Goal: Task Accomplishment & Management: Complete application form

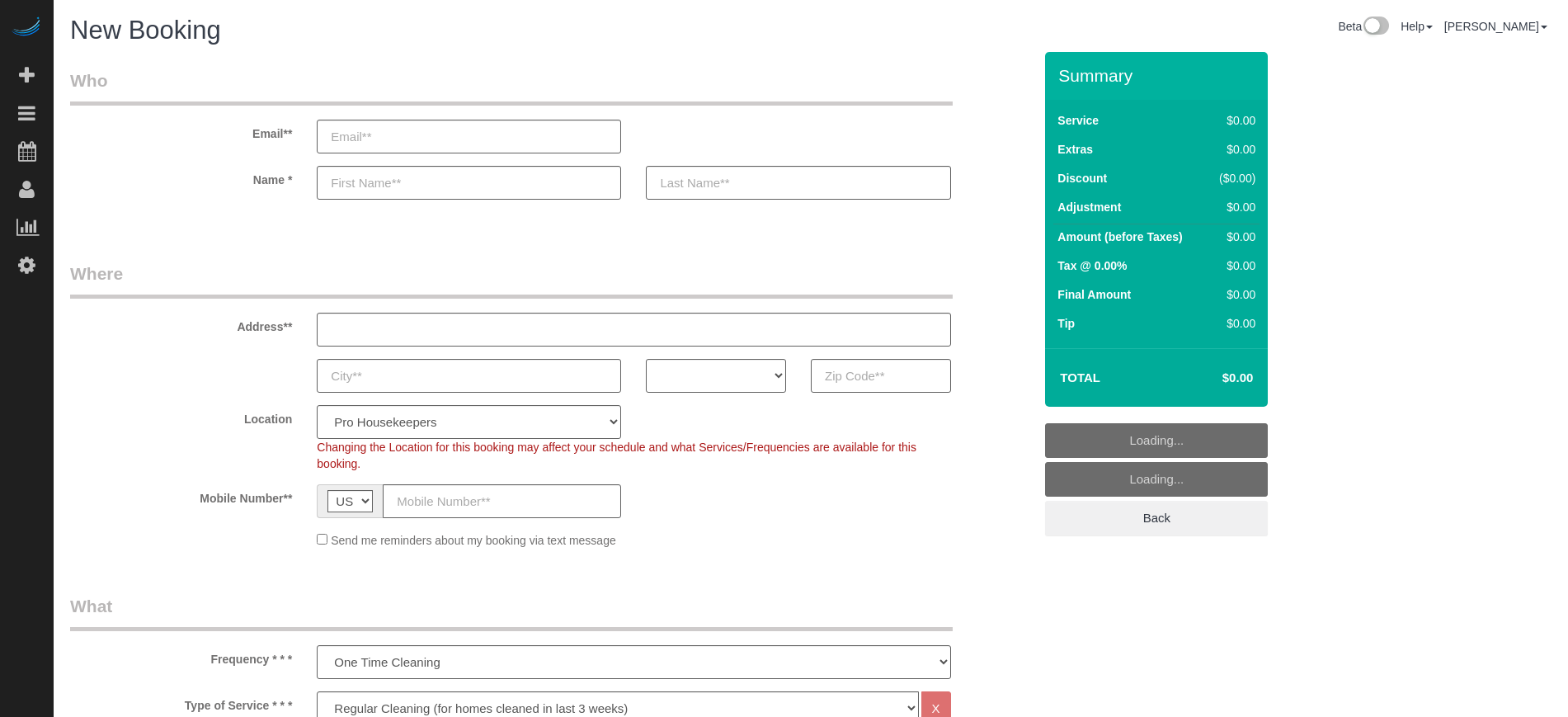
select select "4"
select select "number:9"
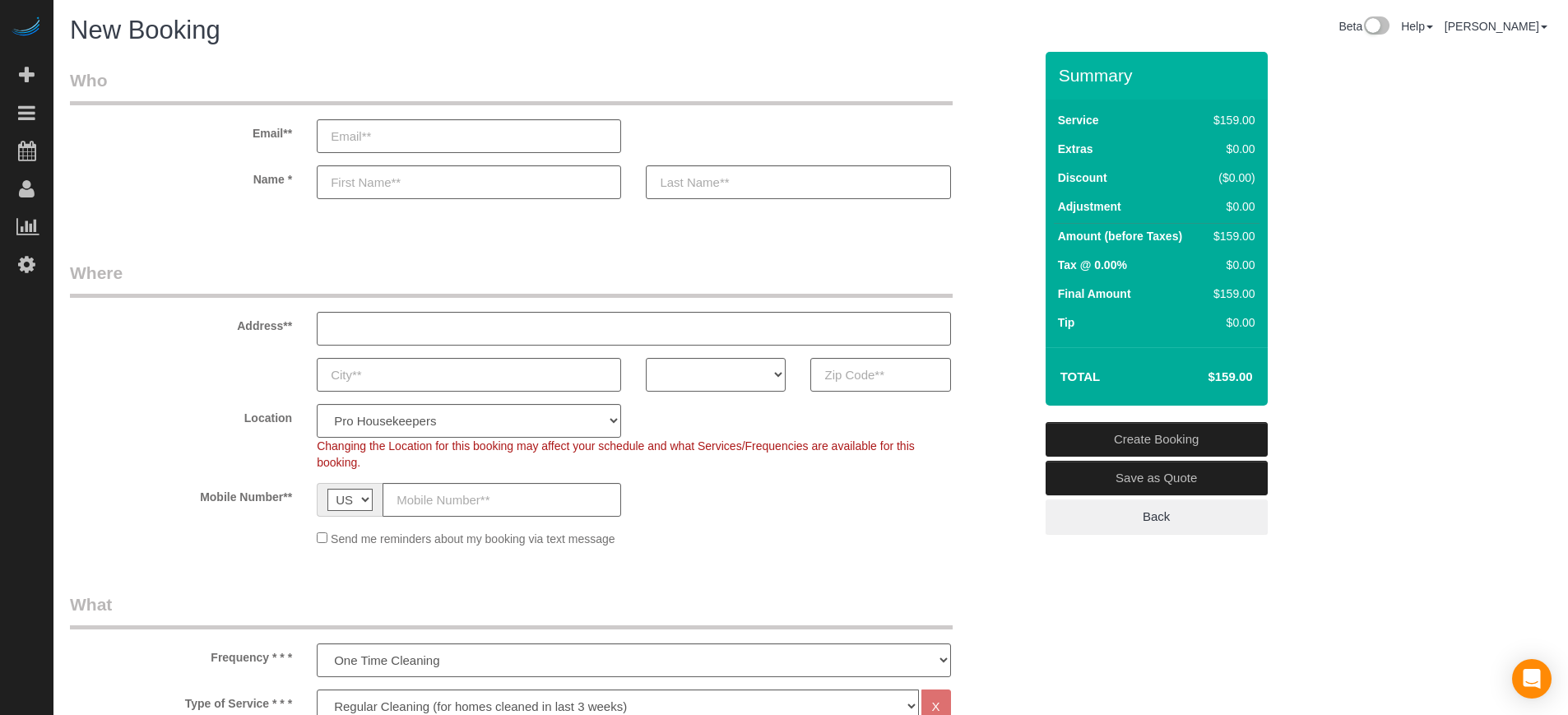
click at [985, 327] on div "Address**" at bounding box center [551, 303] width 988 height 84
click at [123, 361] on div "AK AL AR AZ CA CO CT DC DE [GEOGRAPHIC_DATA] [GEOGRAPHIC_DATA] HI IA ID IL IN K…" at bounding box center [551, 374] width 988 height 34
click at [861, 376] on input "text" at bounding box center [880, 374] width 140 height 34
paste input "courtney@3"
type input "courtney@3"
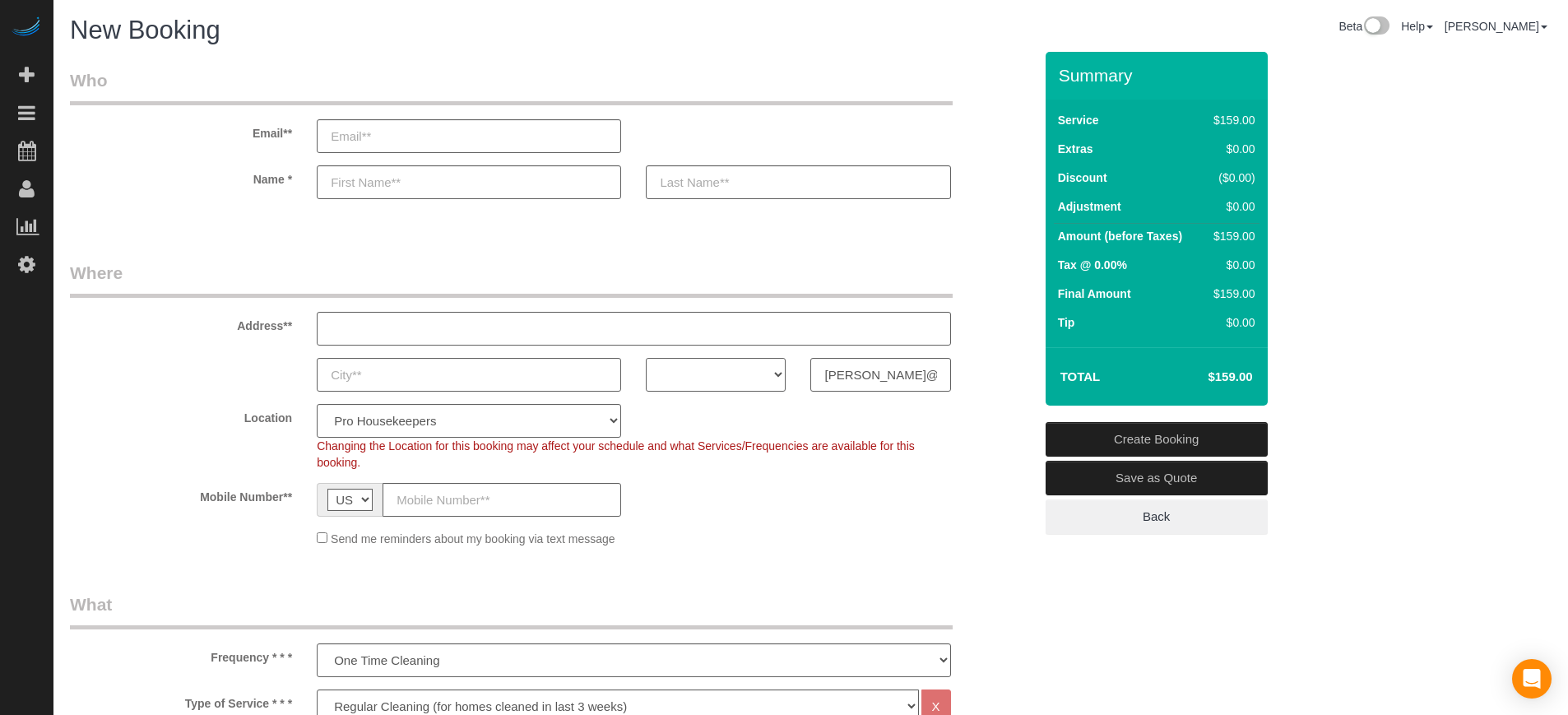
click at [751, 376] on select "AK AL AR AZ CA CO CT DC DE [GEOGRAPHIC_DATA] [GEOGRAPHIC_DATA] HI IA ID IL IN K…" at bounding box center [716, 374] width 140 height 34
click at [891, 370] on input "courtney@3" at bounding box center [880, 374] width 140 height 34
click at [885, 371] on input "text" at bounding box center [880, 374] width 140 height 34
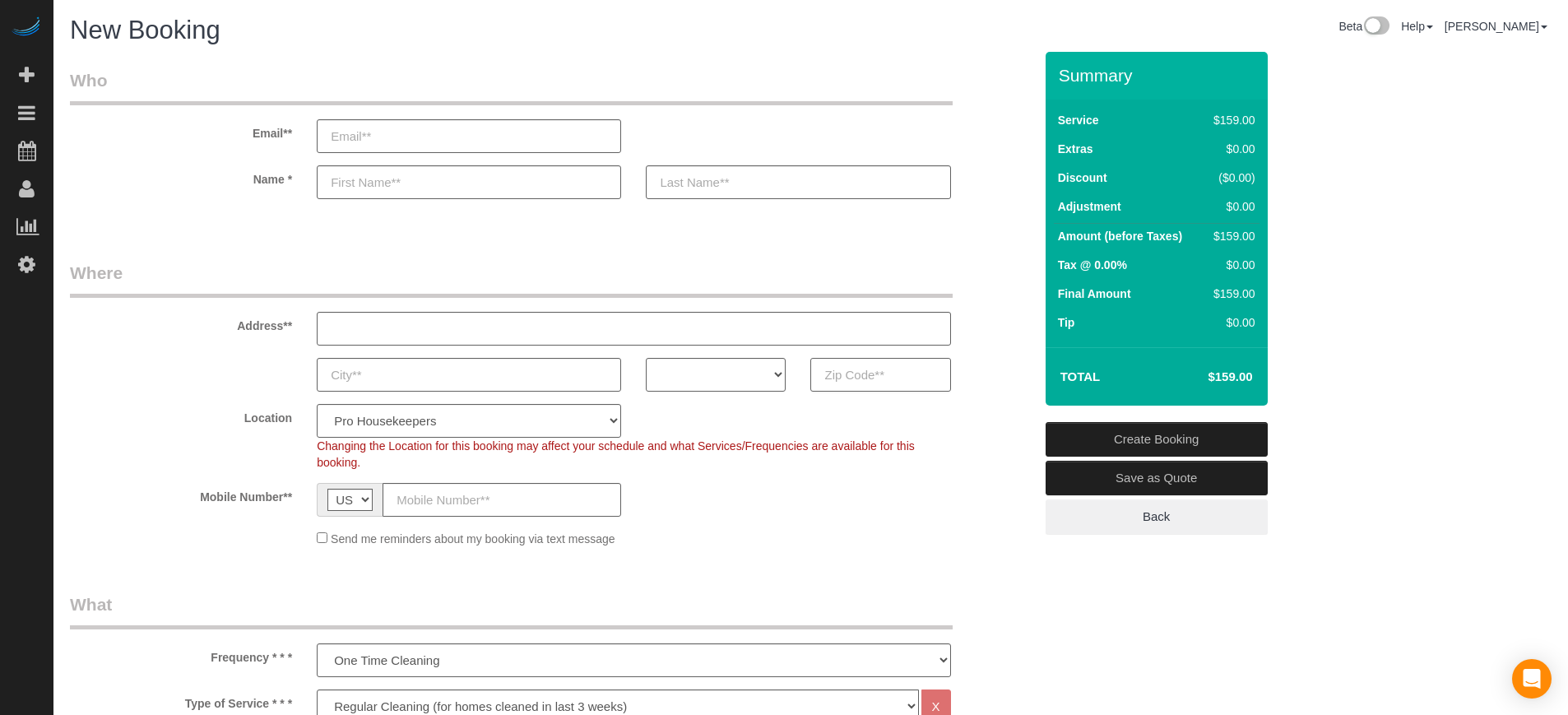
paste input "33897"
type input "33897"
click at [714, 371] on select "AK AL AR AZ CA CO CT DC DE [GEOGRAPHIC_DATA] [GEOGRAPHIC_DATA] HI IA ID IL IN K…" at bounding box center [716, 374] width 140 height 34
select select "FL"
click at [646, 358] on select "AK AL AR AZ CA CO CT DC DE [GEOGRAPHIC_DATA] [GEOGRAPHIC_DATA] HI IA ID IL IN K…" at bounding box center [716, 374] width 140 height 34
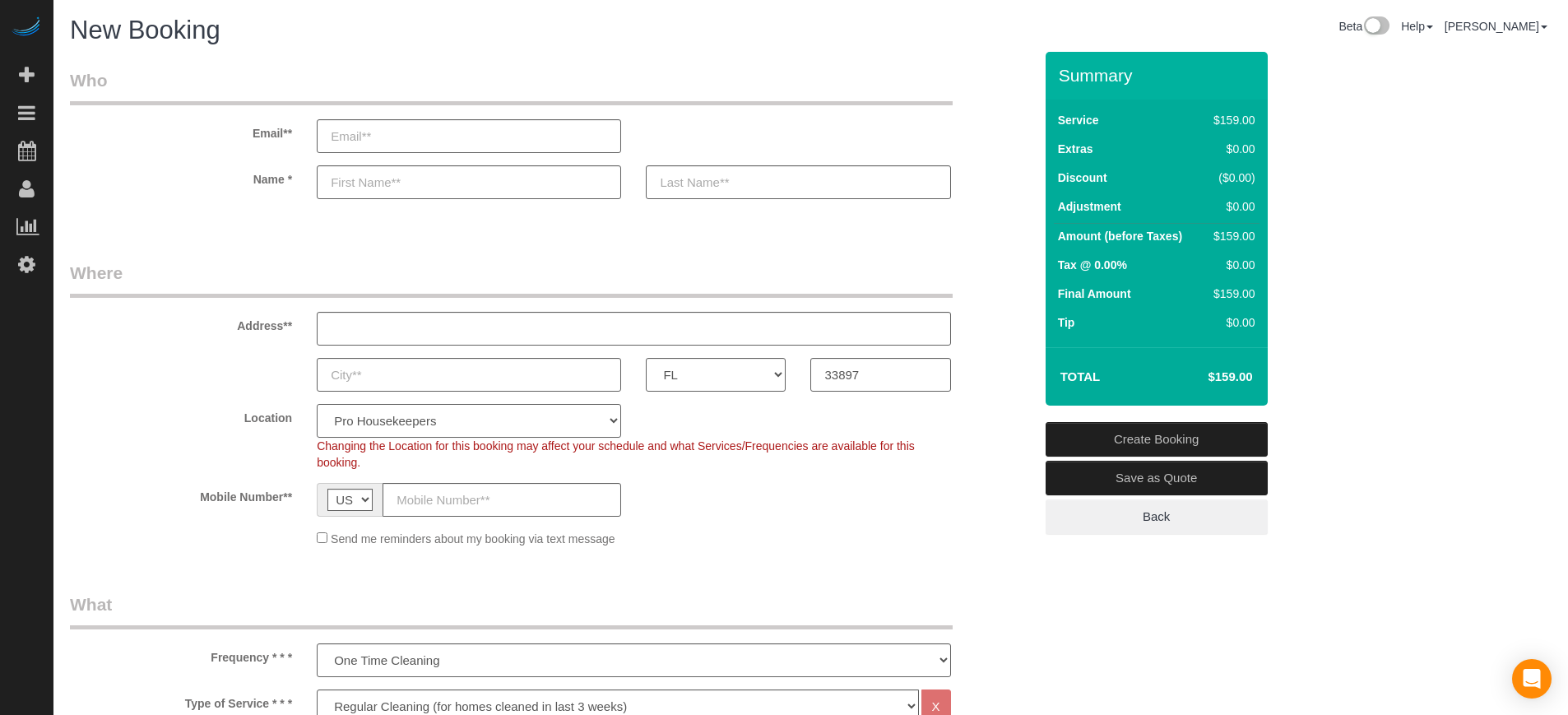
click at [482, 422] on select "Pro Housekeepers [GEOGRAPHIC_DATA] [GEOGRAPHIC_DATA] [GEOGRAPHIC_DATA] [GEOGRAP…" at bounding box center [469, 420] width 304 height 34
select select "20"
click at [317, 404] on select "Pro Housekeepers [GEOGRAPHIC_DATA] [GEOGRAPHIC_DATA] [GEOGRAPHIC_DATA] [GEOGRAP…" at bounding box center [469, 420] width 304 height 34
select select "object:1210"
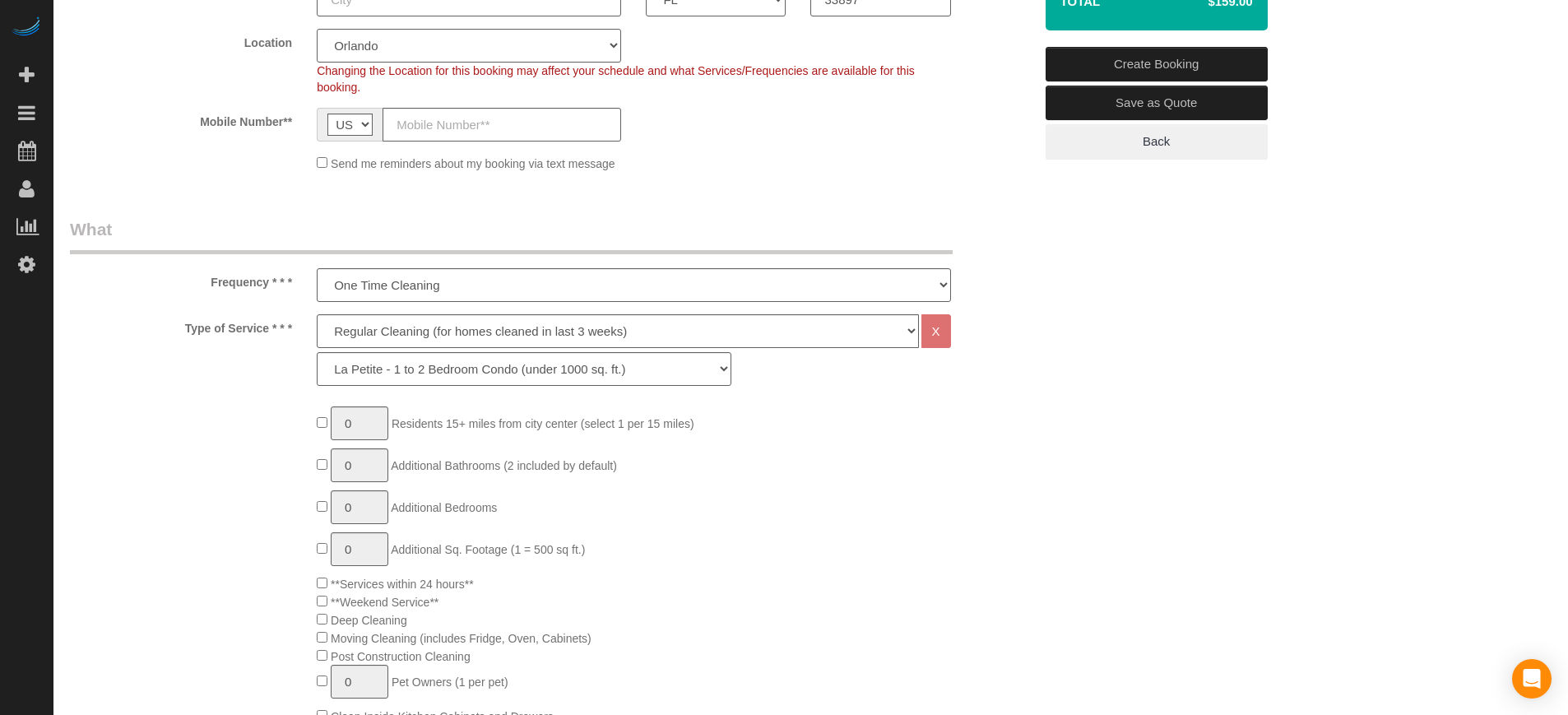
scroll to position [411, 0]
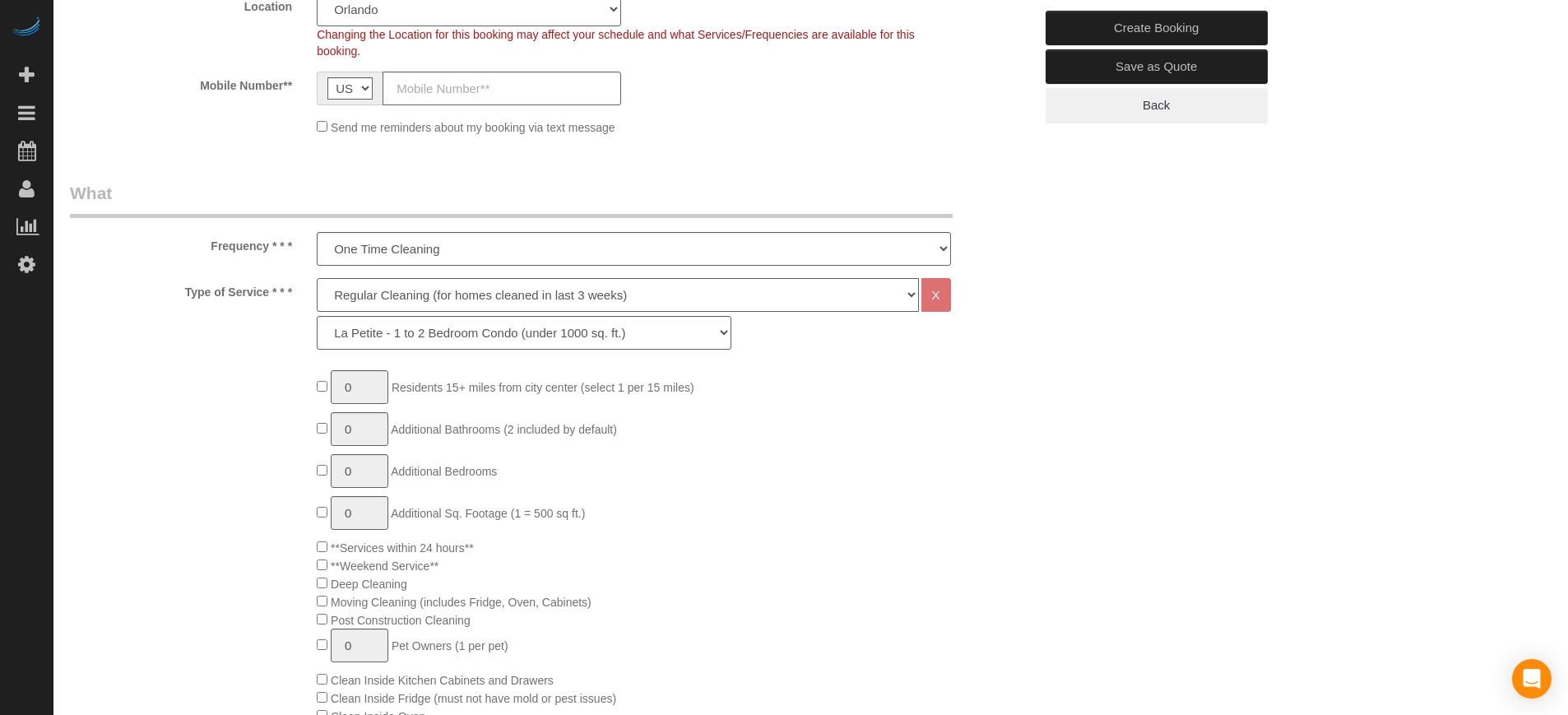
click at [402, 283] on select "Deep Cleaning (for homes that have not been cleaned in 3+ weeks) Spruce Regular…" at bounding box center [617, 295] width 601 height 34
select select "6"
click at [317, 278] on select "Deep Cleaning (for homes that have not been cleaned in 3+ weeks) Spruce Regular…" at bounding box center [617, 295] width 601 height 34
click at [397, 351] on div "Deep Cleaning (for homes that have not been cleaned in 3+ weeks) Spruce Regular…" at bounding box center [633, 318] width 658 height 80
click at [400, 335] on select "La Petite - 1 to 2 Bedroom Condo (under 1000 sq. ft.) La Petite II - 2 Bedroom …" at bounding box center [524, 332] width 415 height 34
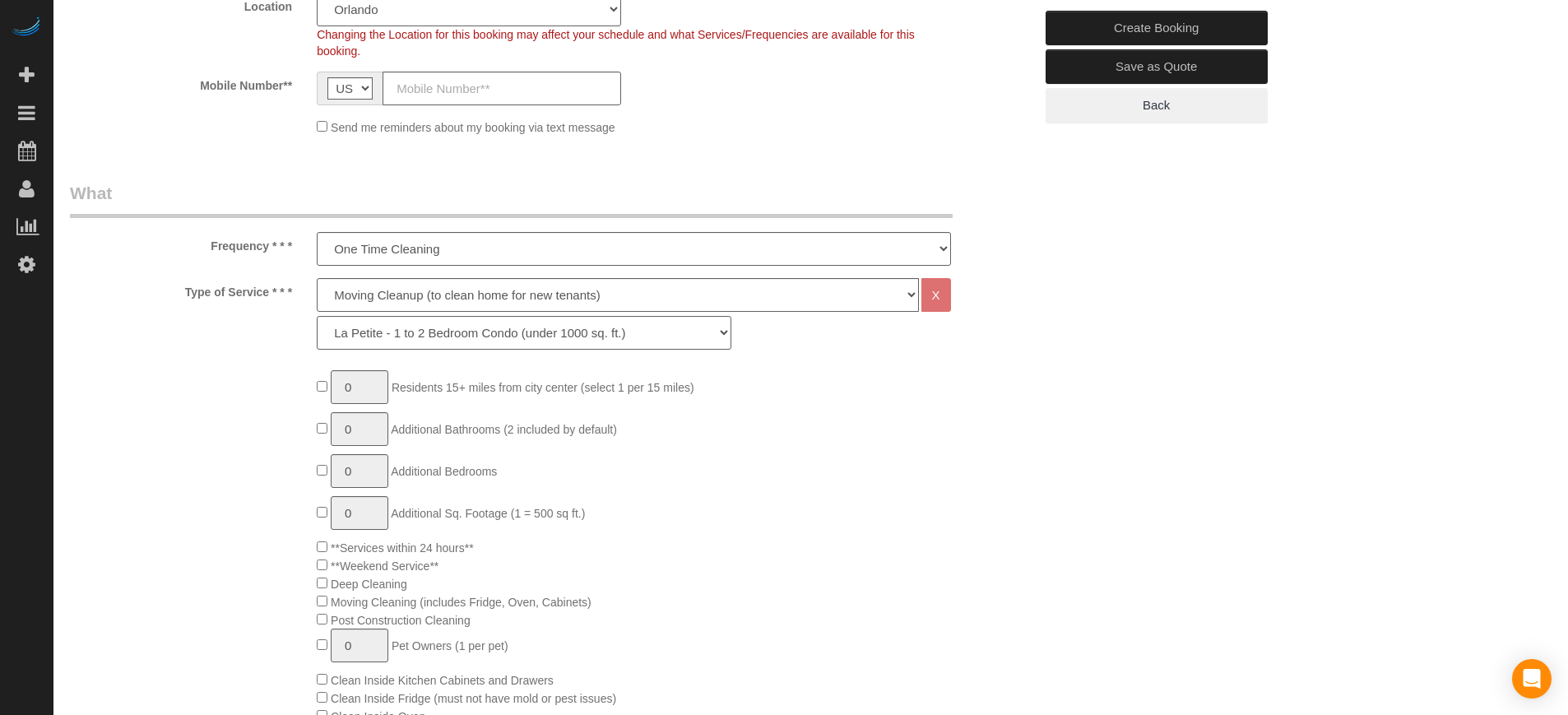
select select "162"
click at [317, 316] on select "La Petite - 1 to 2 Bedroom Condo (under 1000 sq. ft.) La Petite II - 2 Bedroom …" at bounding box center [524, 332] width 415 height 34
type input "1"
click at [361, 388] on input "1" at bounding box center [359, 387] width 57 height 34
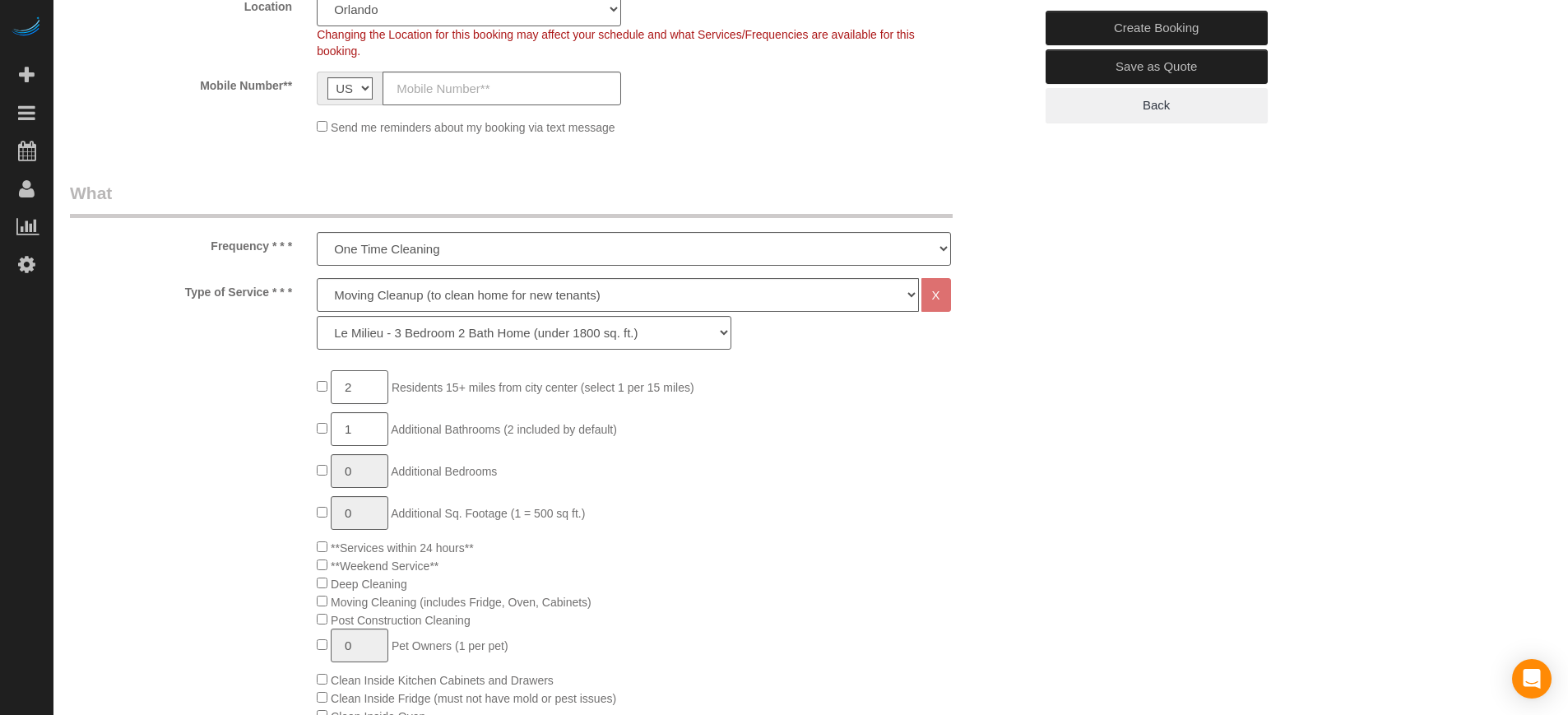
type input "2"
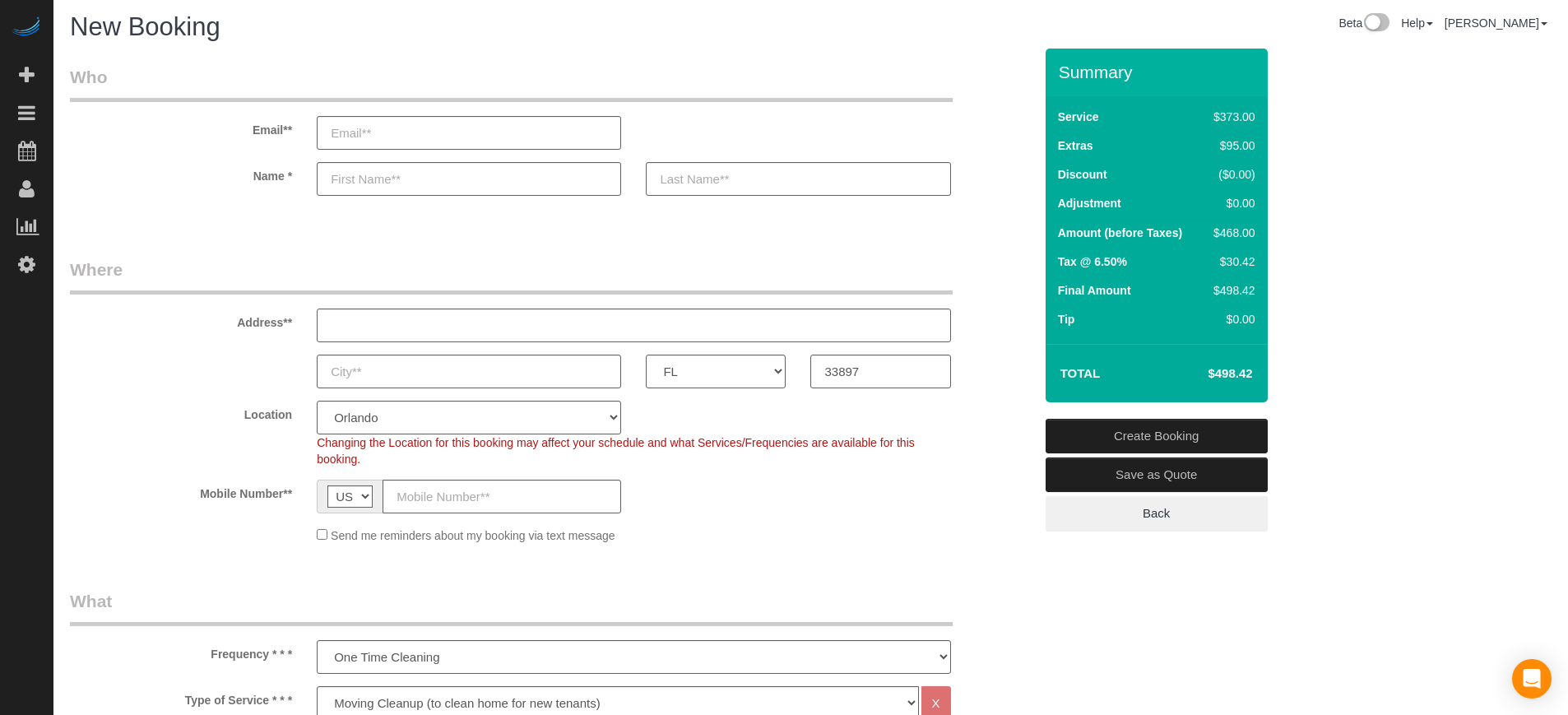
scroll to position [0, 0]
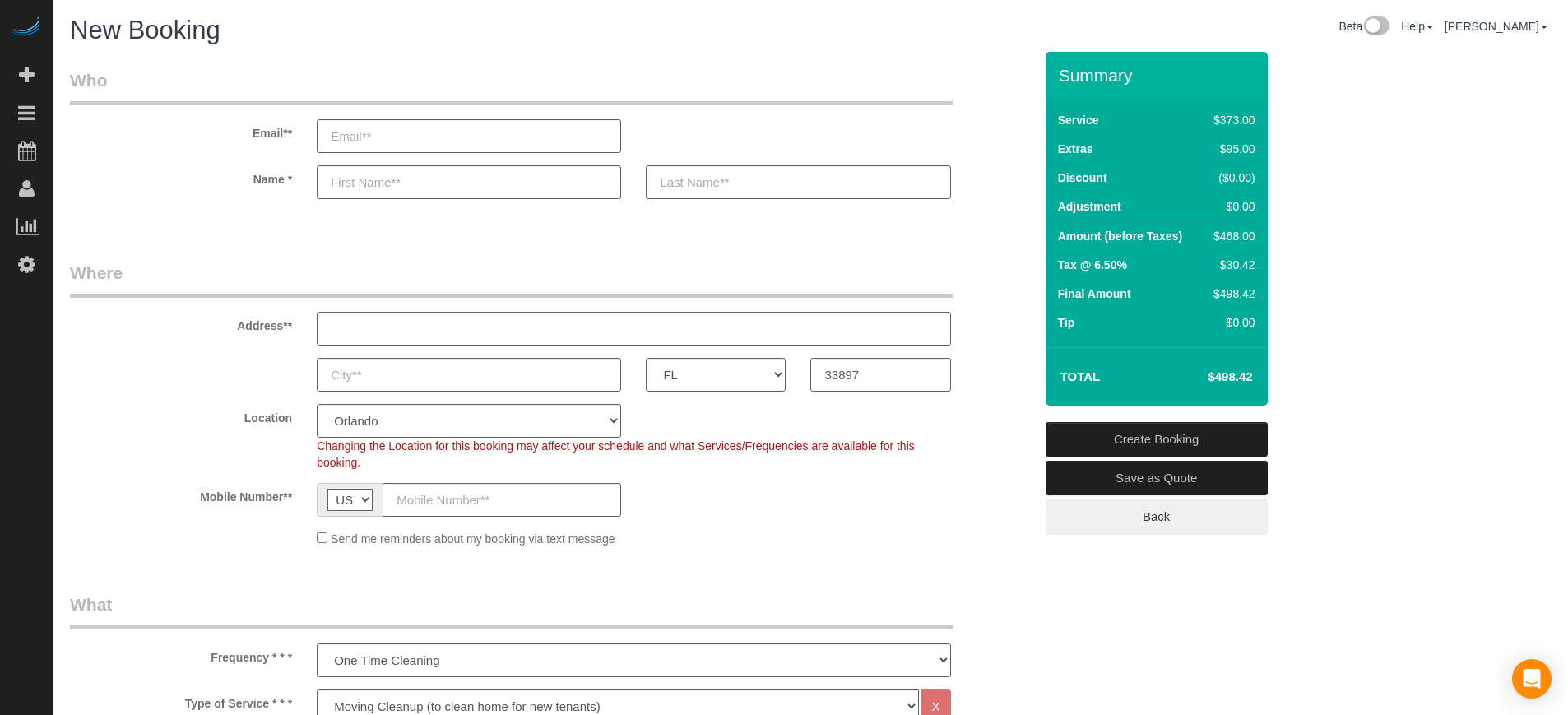
click at [1005, 315] on div "Address**" at bounding box center [551, 303] width 988 height 84
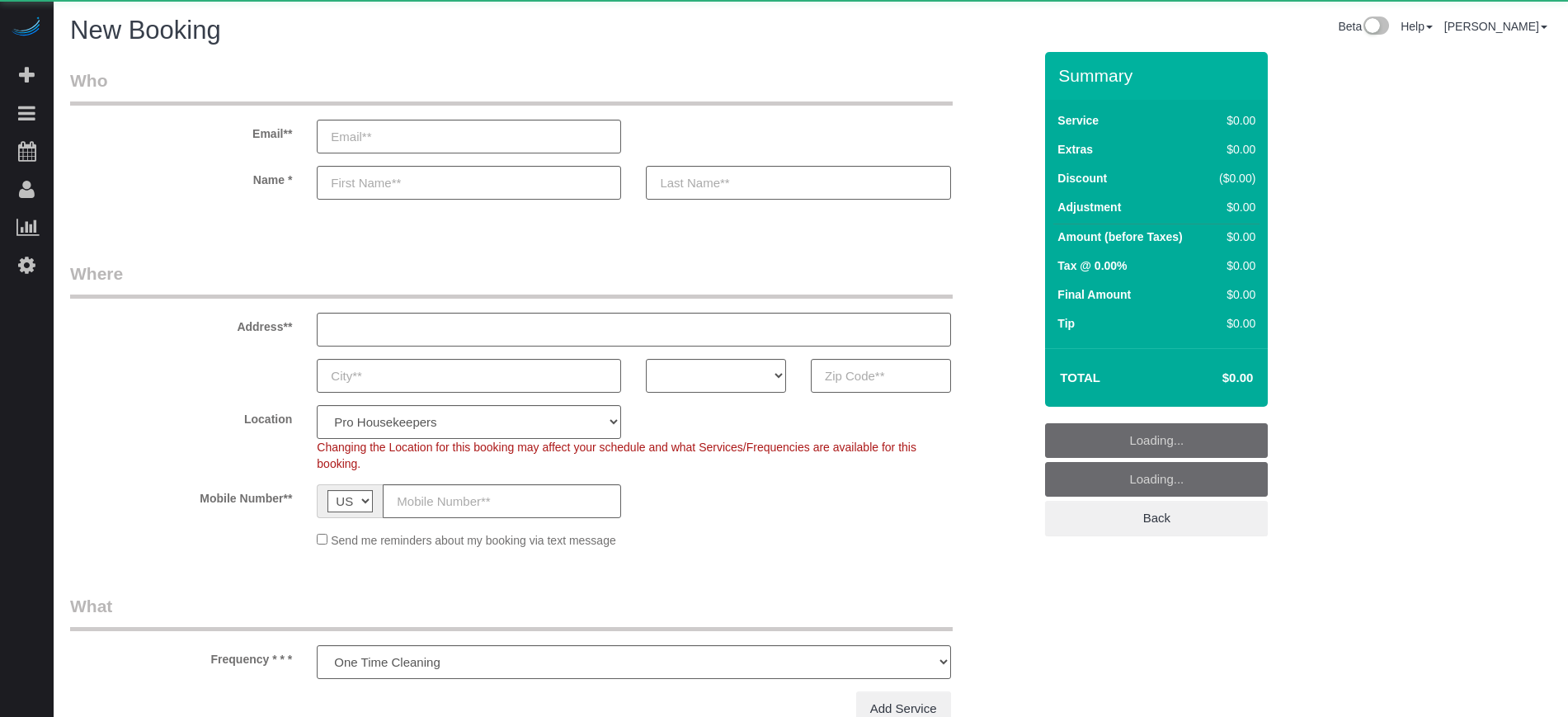
select select "number:9"
select select "object:1072"
select select "4"
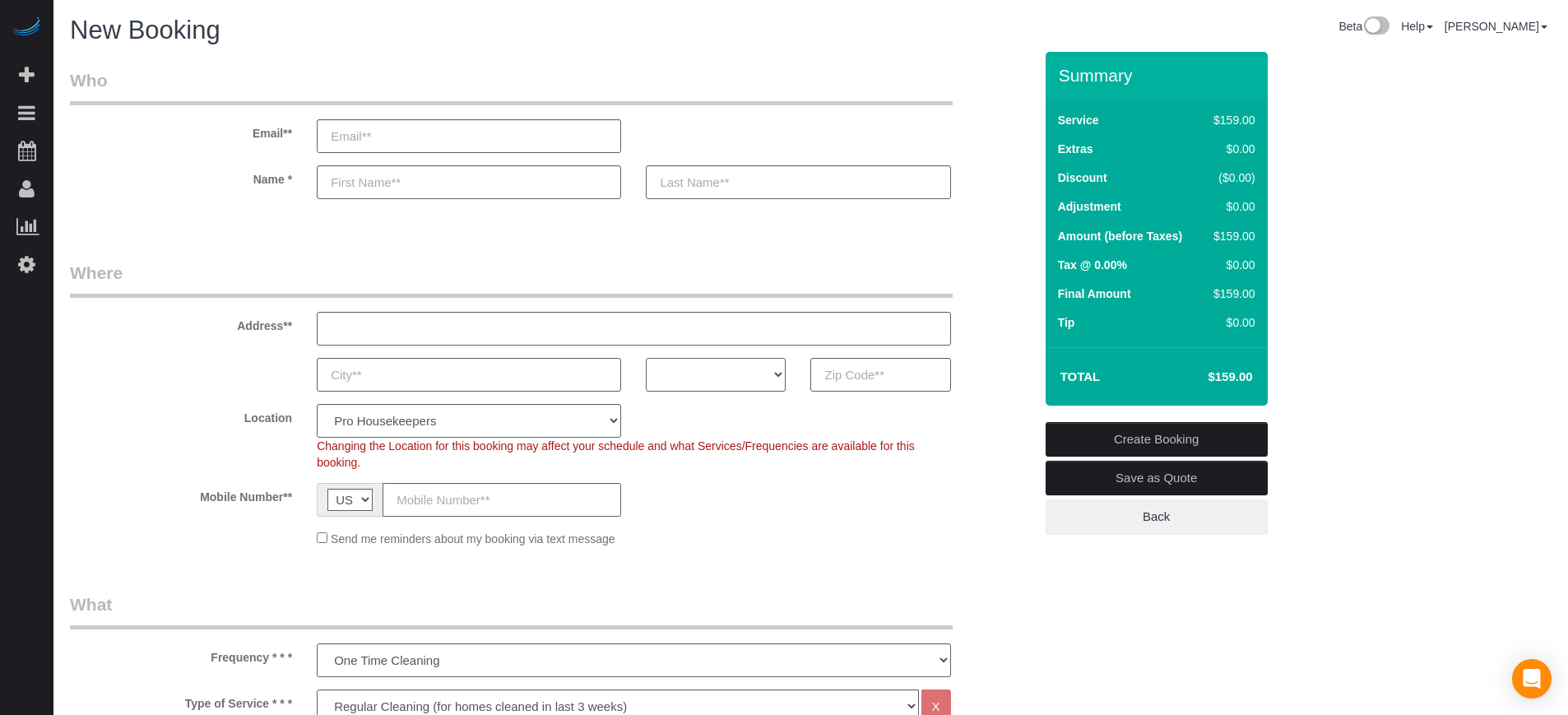
click at [757, 382] on select "AK AL AR AZ CA CO CT DC DE [GEOGRAPHIC_DATA] [GEOGRAPHIC_DATA] HI IA ID IL IN K…" at bounding box center [716, 374] width 140 height 34
click at [646, 358] on select "AK AL AR AZ CA CO CT DC DE [GEOGRAPHIC_DATA] [GEOGRAPHIC_DATA] HI IA ID IL IN K…" at bounding box center [716, 374] width 140 height 34
click at [689, 373] on select "AK AL AR AZ CA CO CT DC DE [GEOGRAPHIC_DATA] [GEOGRAPHIC_DATA] HI IA ID IL IN K…" at bounding box center [716, 374] width 140 height 34
select select "NY"
click at [646, 358] on select "AK AL AR AZ CA CO CT DC DE [GEOGRAPHIC_DATA] [GEOGRAPHIC_DATA] HI IA ID IL IN K…" at bounding box center [716, 374] width 140 height 34
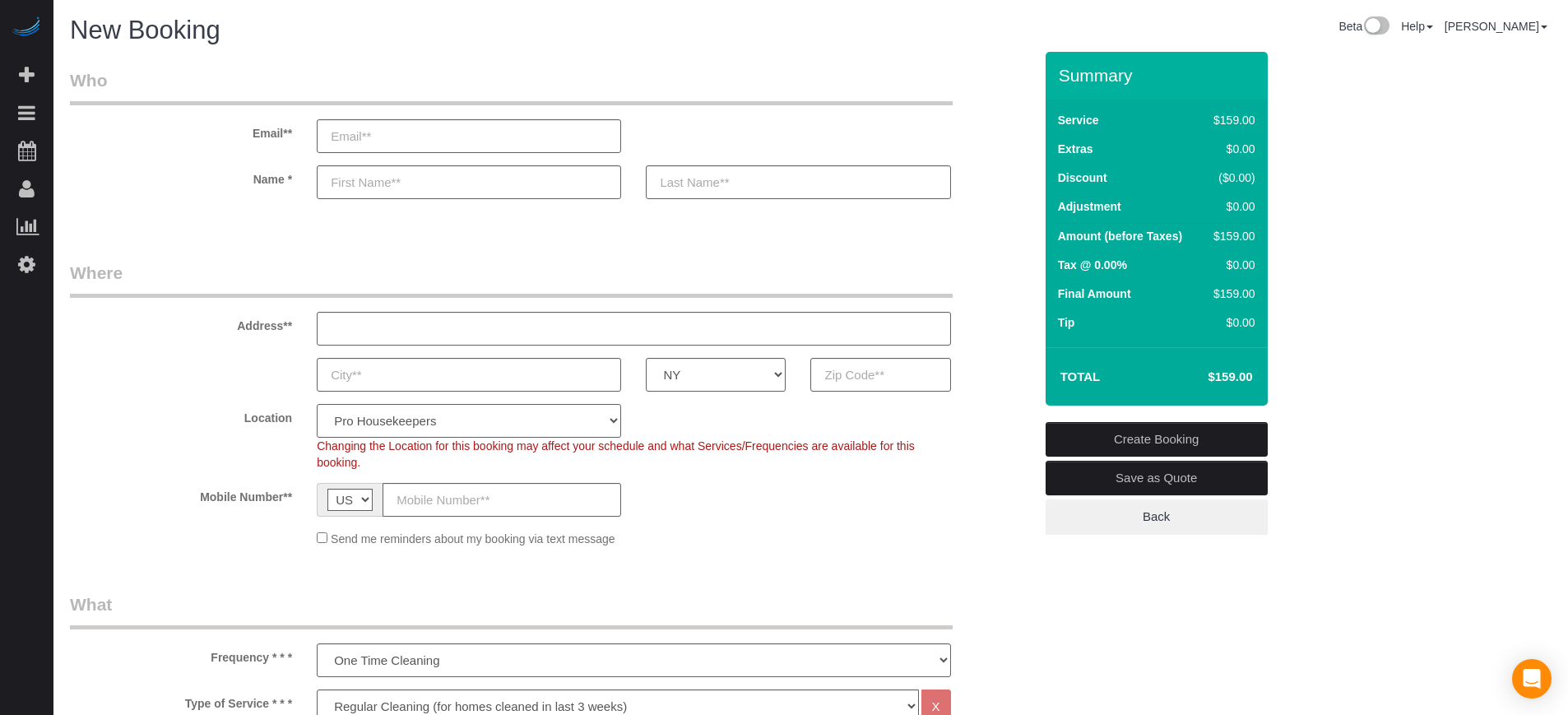
click at [539, 424] on select "Pro Housekeepers [GEOGRAPHIC_DATA] [GEOGRAPHIC_DATA] [GEOGRAPHIC_DATA] [GEOGRAP…" at bounding box center [469, 420] width 304 height 34
select select "6"
click at [317, 404] on select "Pro Housekeepers [GEOGRAPHIC_DATA] [GEOGRAPHIC_DATA] [GEOGRAPHIC_DATA] [GEOGRAP…" at bounding box center [469, 420] width 304 height 34
select select "object:1210"
select select "204"
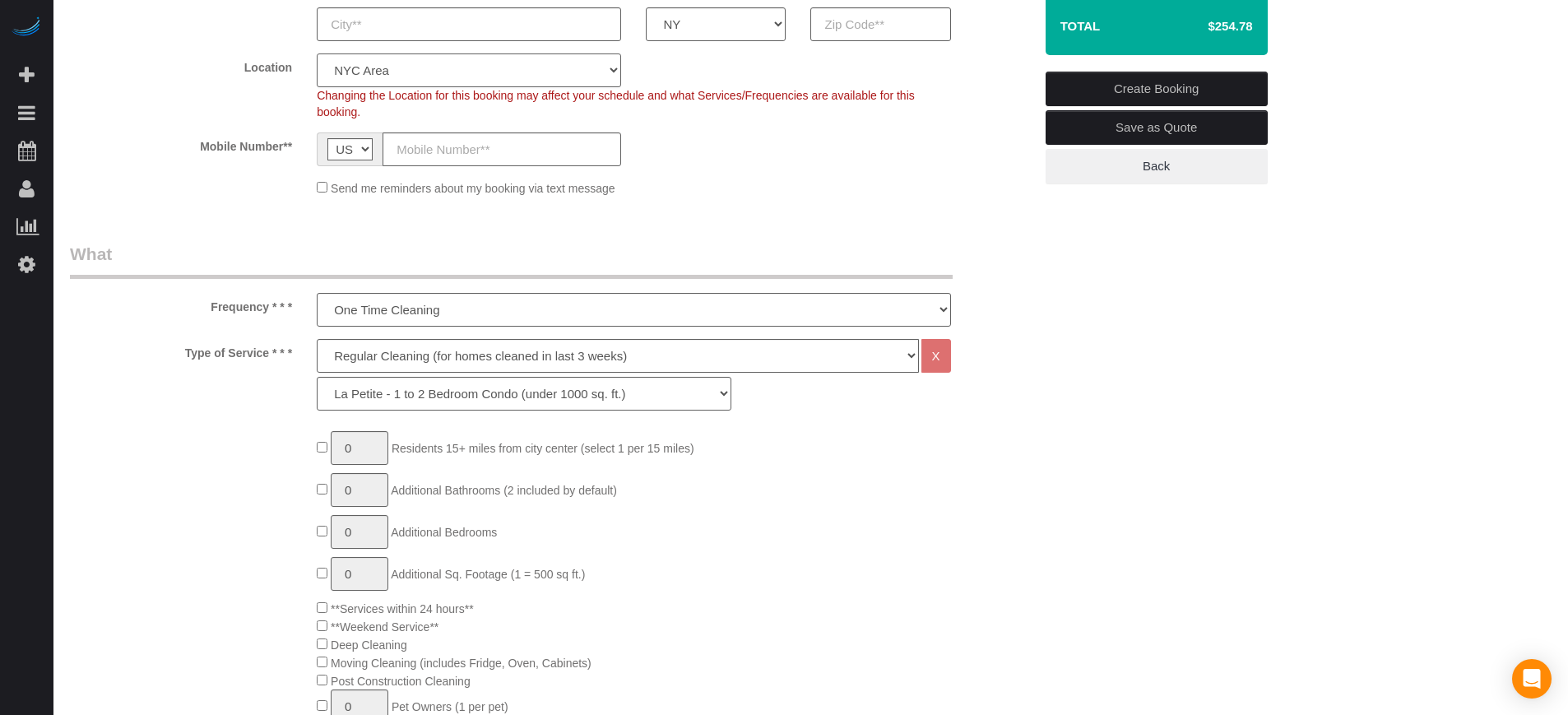
scroll to position [350, 0]
click at [553, 389] on select "La Petite - 1 to 2 Bedroom Condo (under 1000 sq. ft.) La Petite II - 2 Bedroom …" at bounding box center [524, 394] width 415 height 34
click at [317, 378] on select "La Petite - 1 to 2 Bedroom Condo (under 1000 sq. ft.) La Petite II - 2 Bedroom …" at bounding box center [524, 394] width 415 height 34
click at [388, 340] on select "Deep Cleaning (for homes that have not been cleaned in 3+ weeks) Spruce Regular…" at bounding box center [617, 357] width 601 height 34
select select "6"
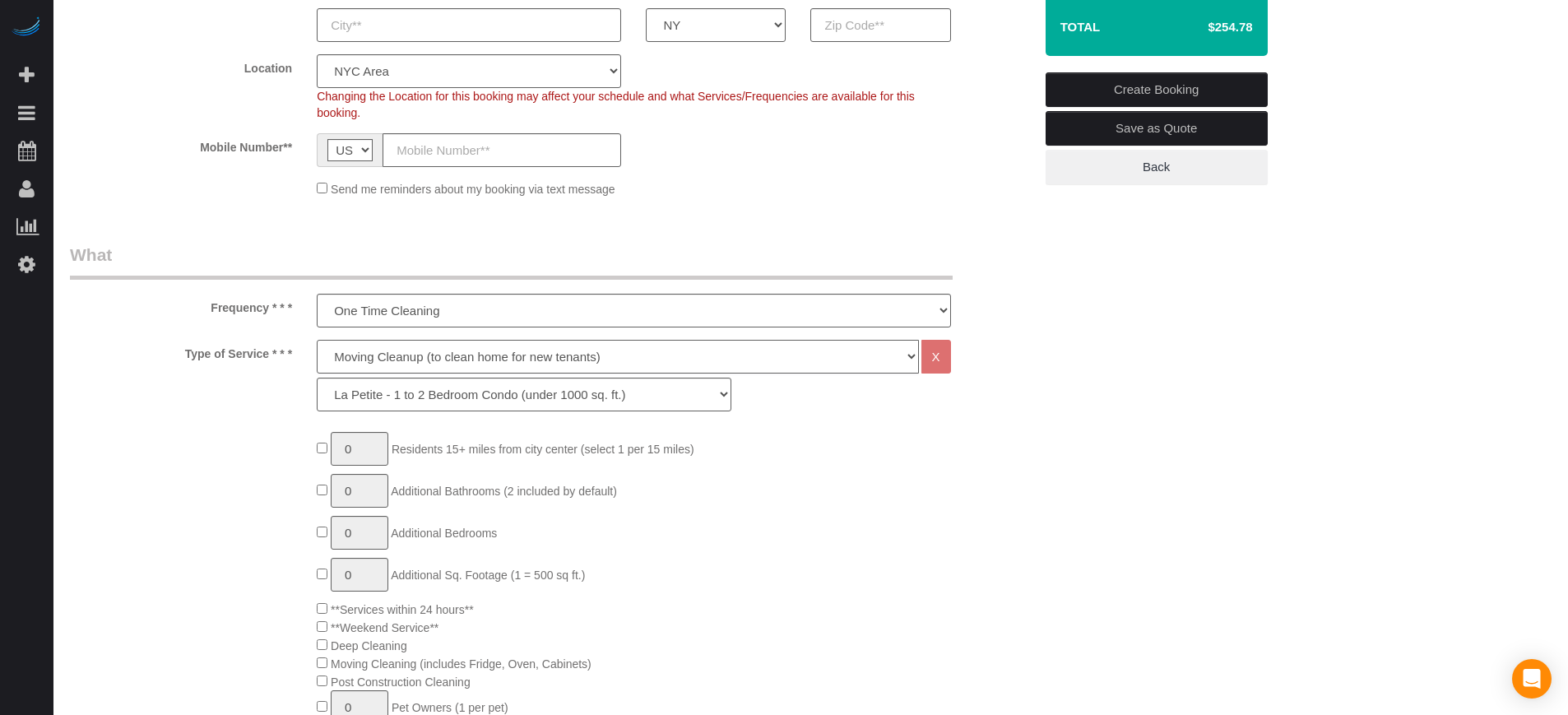
click at [317, 340] on select "Deep Cleaning (for homes that have not been cleaned in 3+ weeks) Spruce Regular…" at bounding box center [617, 357] width 601 height 34
select select "216"
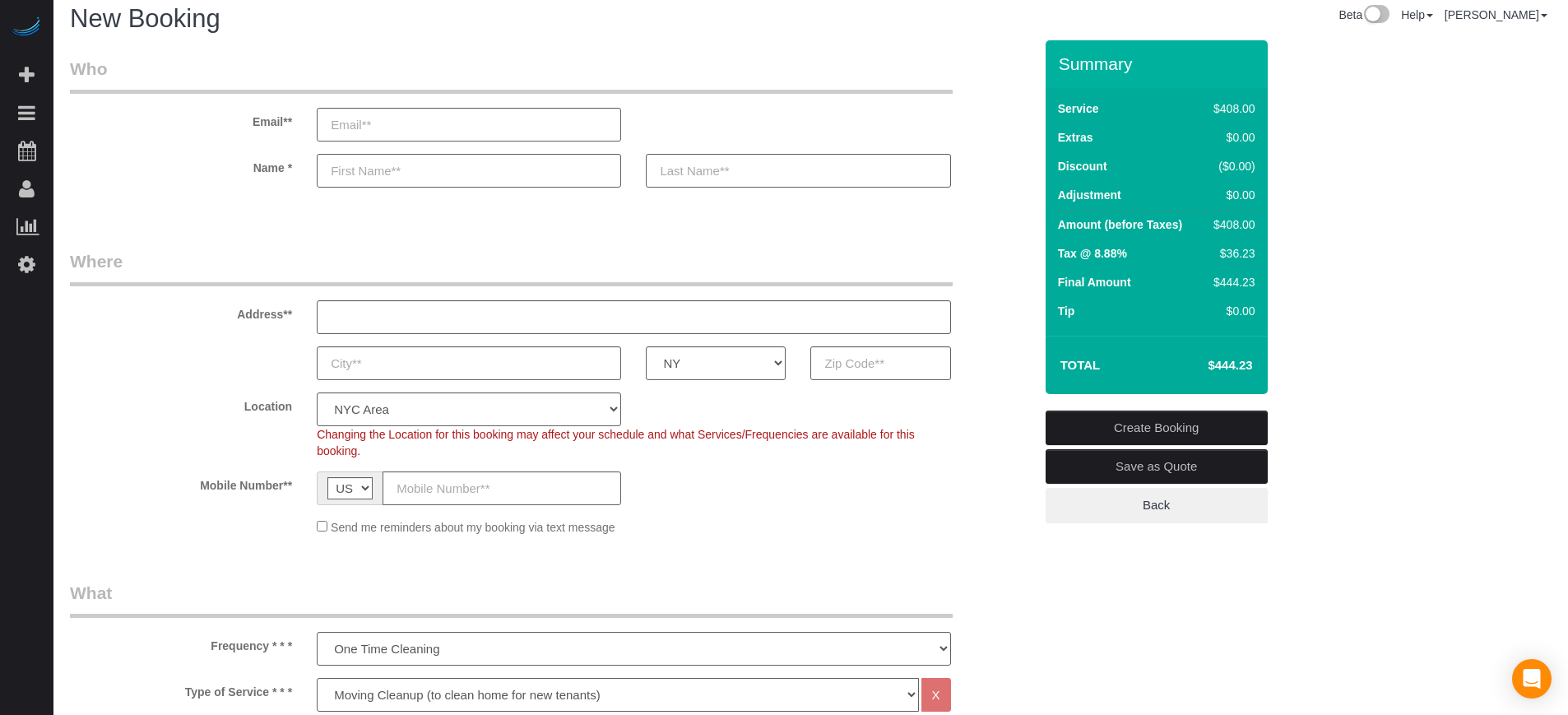
scroll to position [10, 0]
click at [1239, 365] on h4 "$444.23" at bounding box center [1205, 366] width 94 height 14
copy div "$444.23 Create Booking Save as Quote Back"
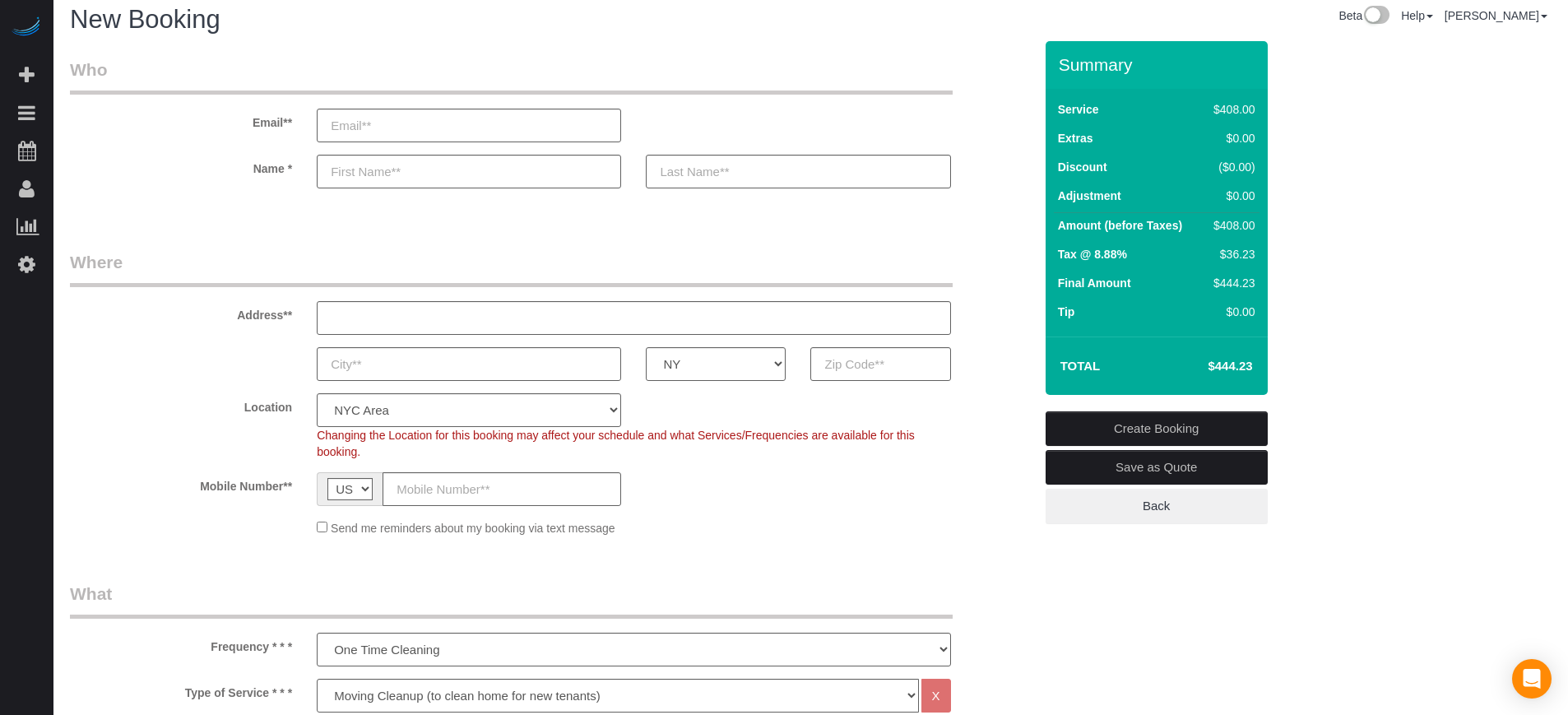
scroll to position [319, 0]
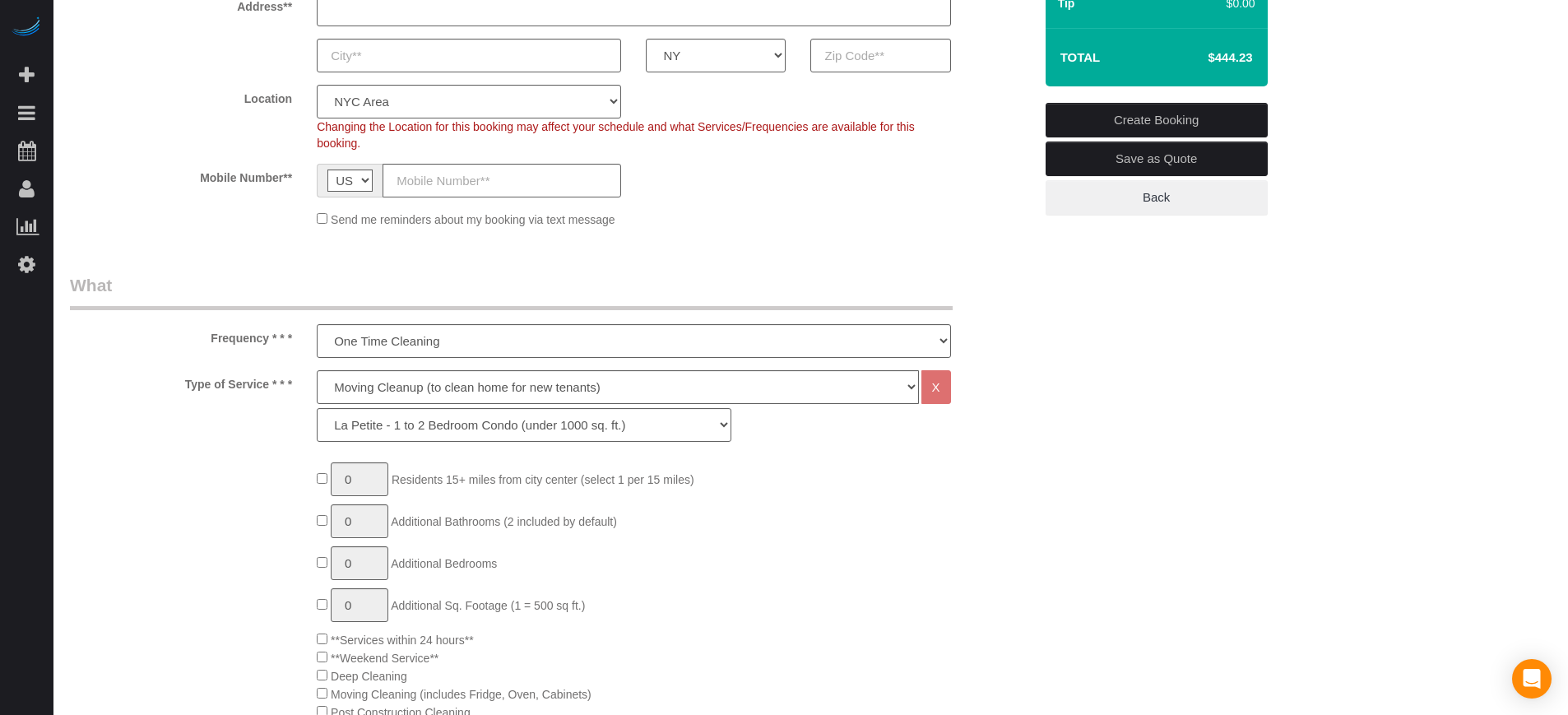
drag, startPoint x: 1352, startPoint y: 411, endPoint x: 1247, endPoint y: 353, distance: 120.0
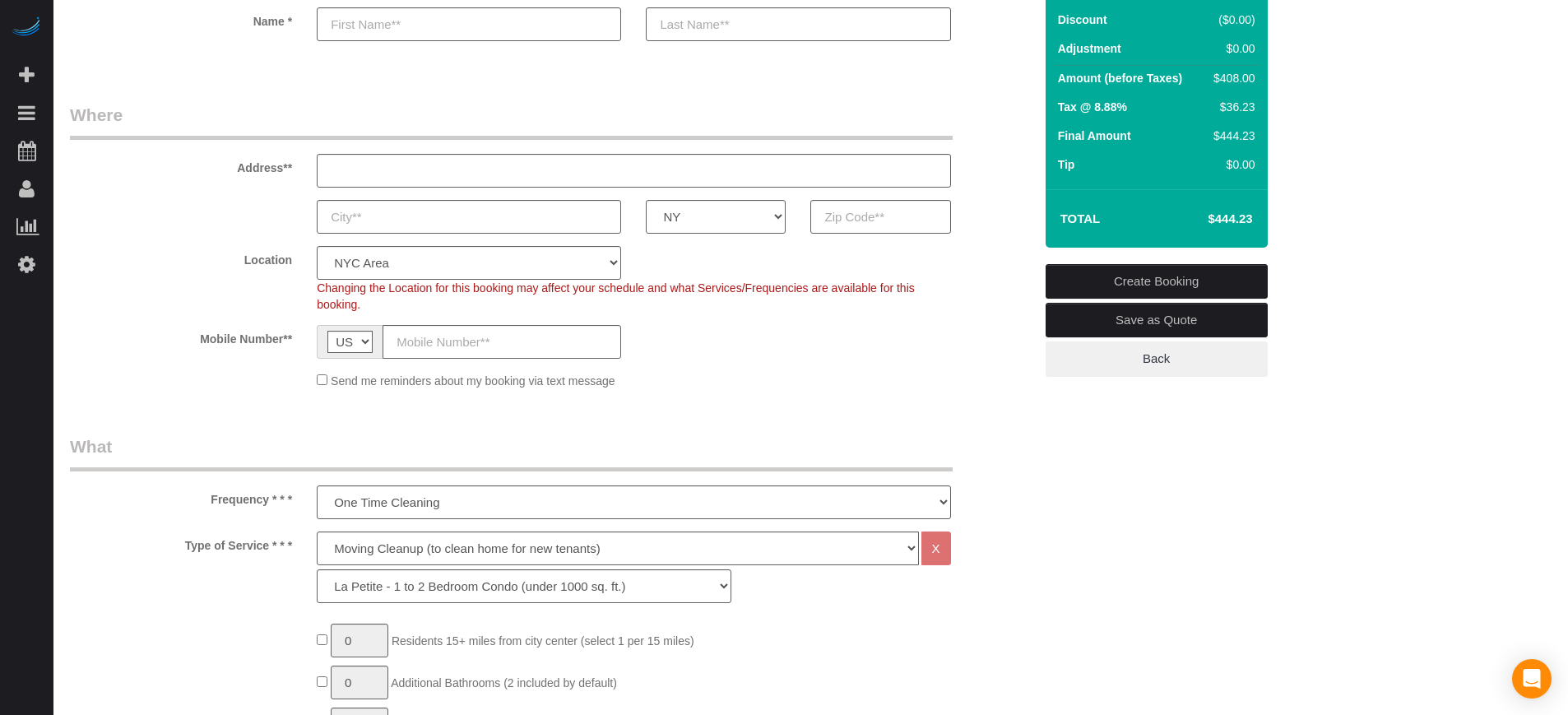
scroll to position [114, 0]
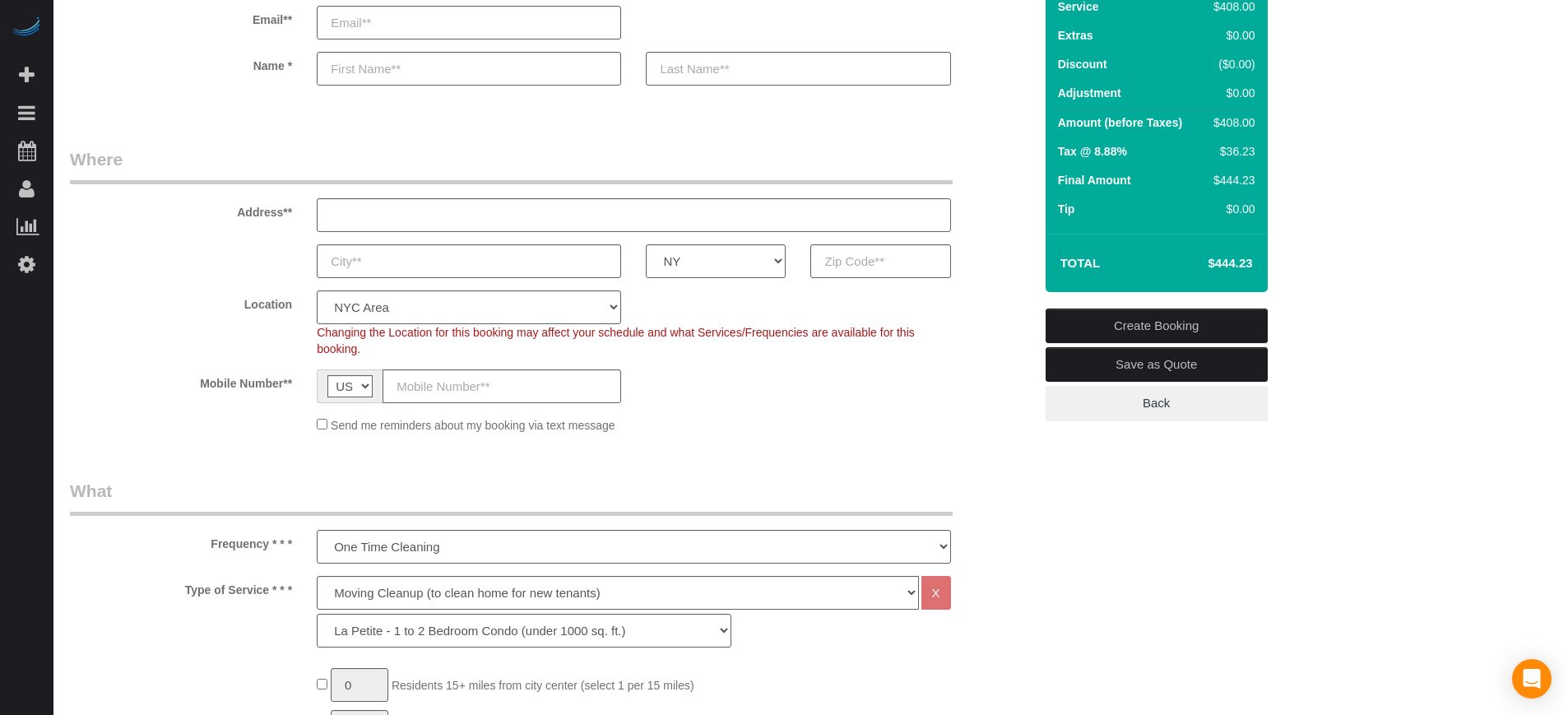
click at [149, 352] on div "Location Pro Housekeepers [GEOGRAPHIC_DATA] [GEOGRAPHIC_DATA] [GEOGRAPHIC_DATA]…" at bounding box center [551, 324] width 988 height 67
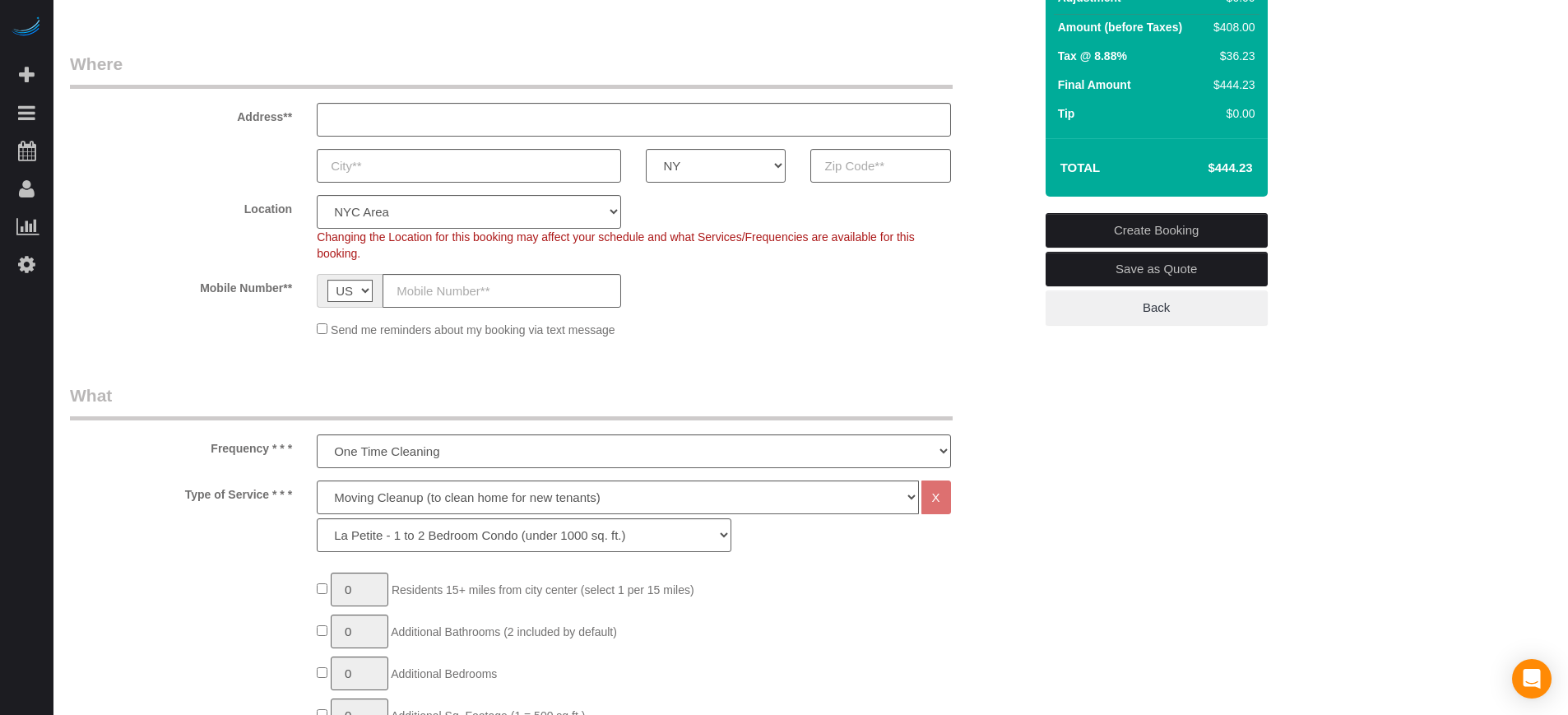
scroll to position [319, 0]
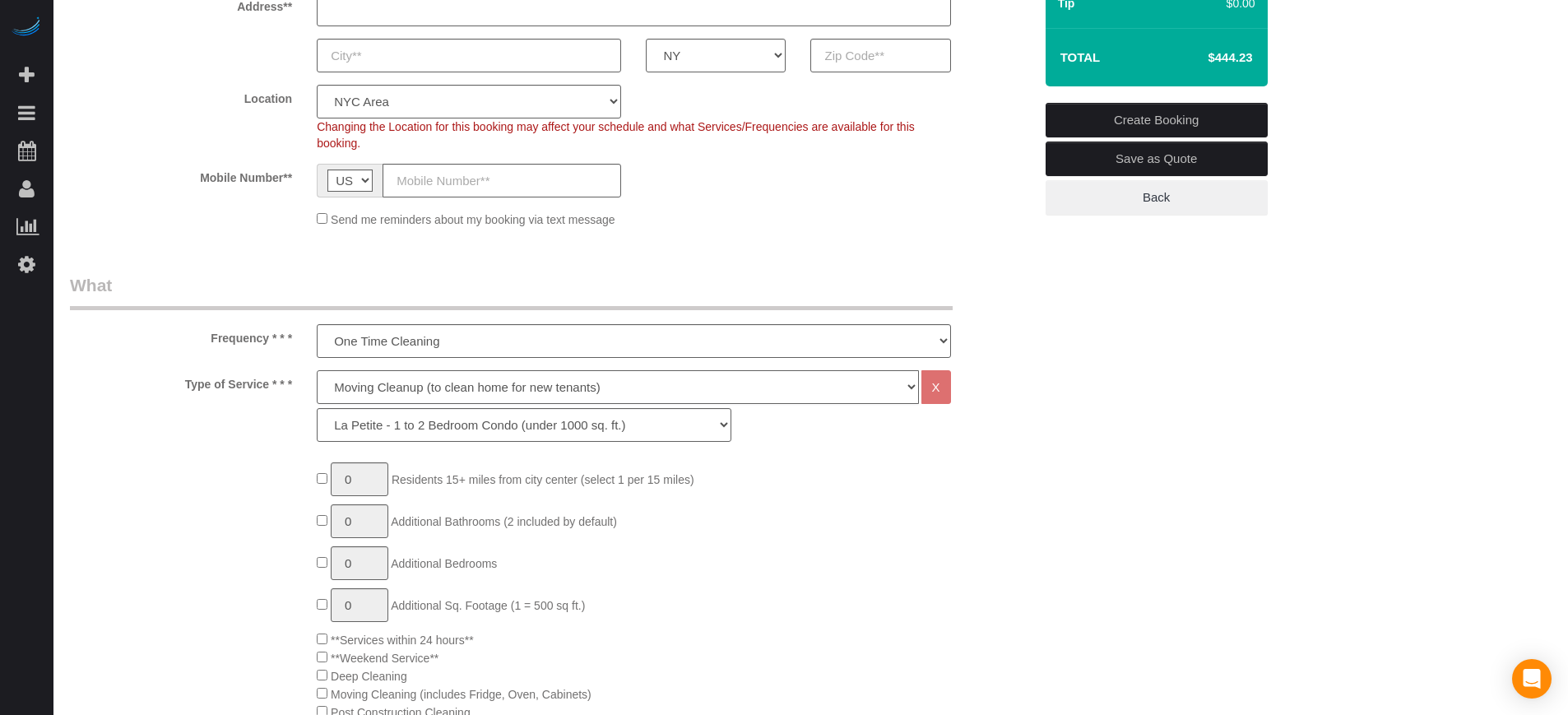
click at [355, 384] on select "Deep Cleaning (for homes that have not been cleaned in 3+ weeks) Spruce Regular…" at bounding box center [617, 387] width 601 height 34
select select "5"
click at [317, 371] on select "Deep Cleaning (for homes that have not been cleaned in 3+ weeks) Spruce Regular…" at bounding box center [617, 387] width 601 height 34
select select "210"
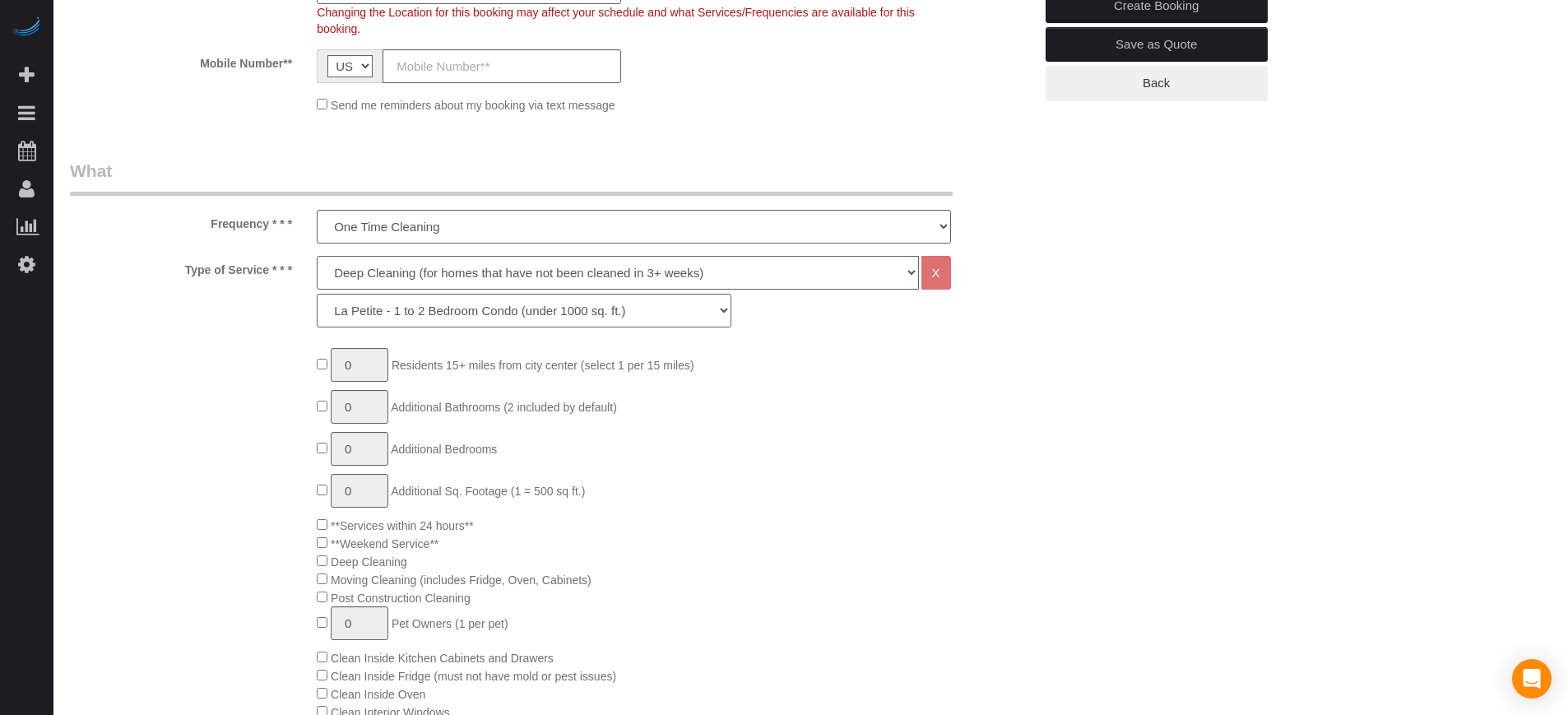
scroll to position [628, 0]
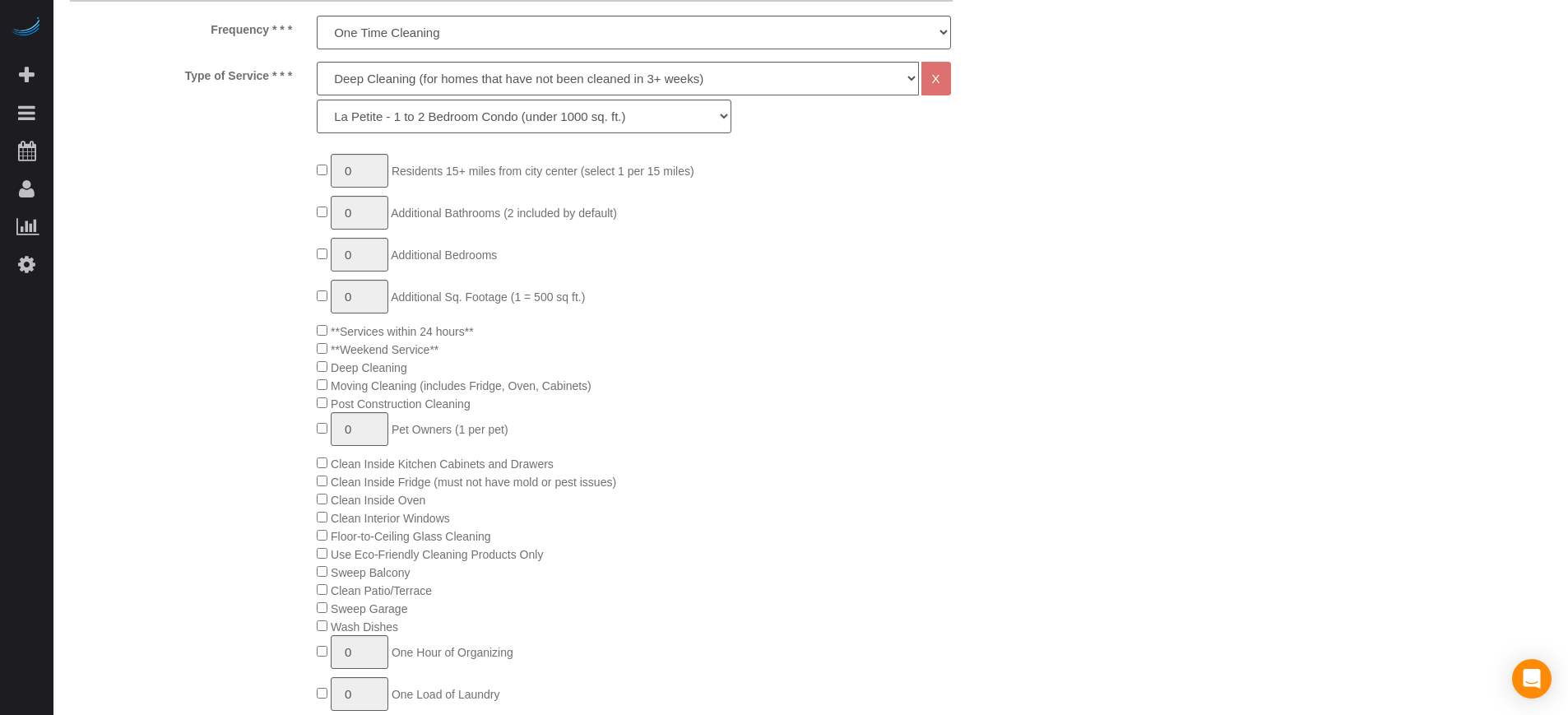
click at [133, 473] on div "0 Residents 15+ miles from [GEOGRAPHIC_DATA] (select 1 per 15 miles) 0 Addition…" at bounding box center [551, 562] width 988 height 817
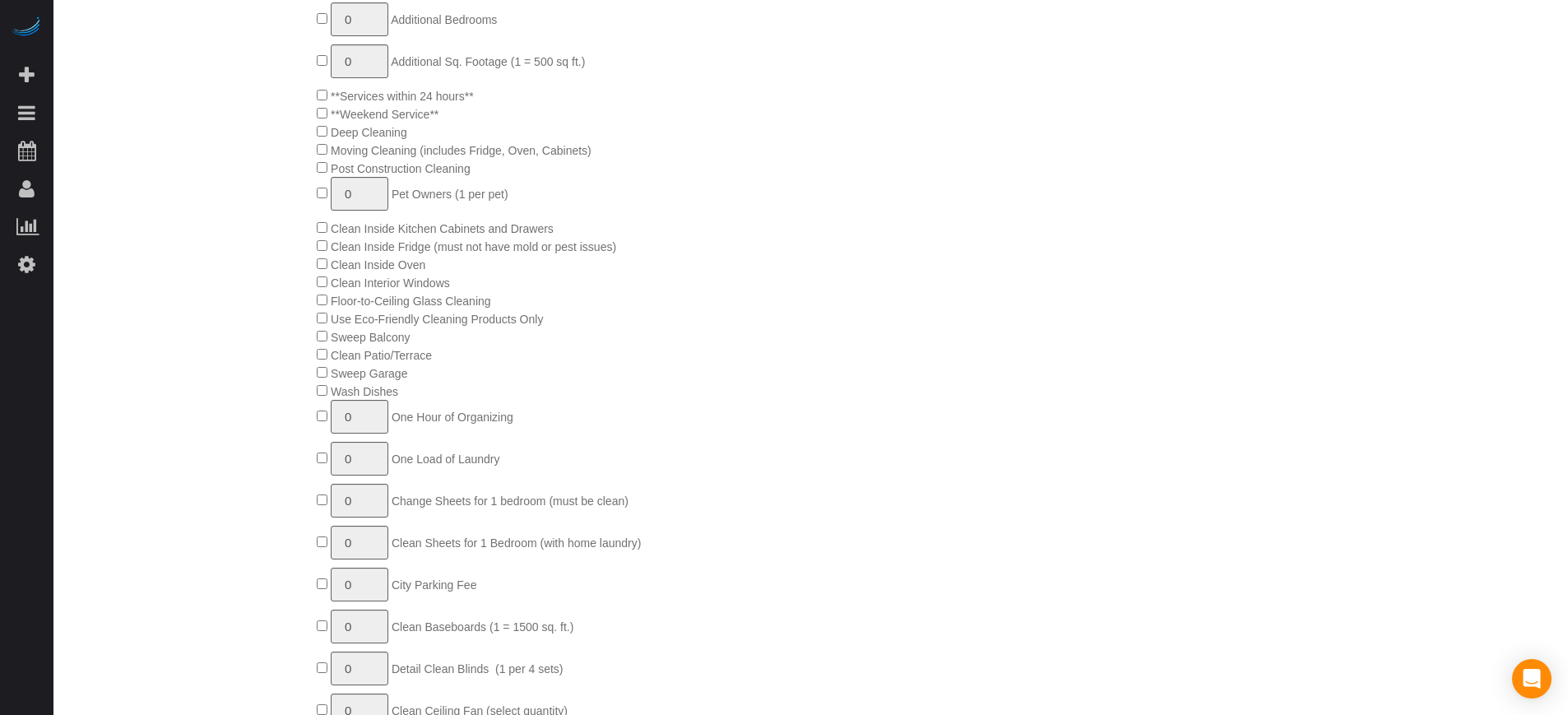
scroll to position [833, 0]
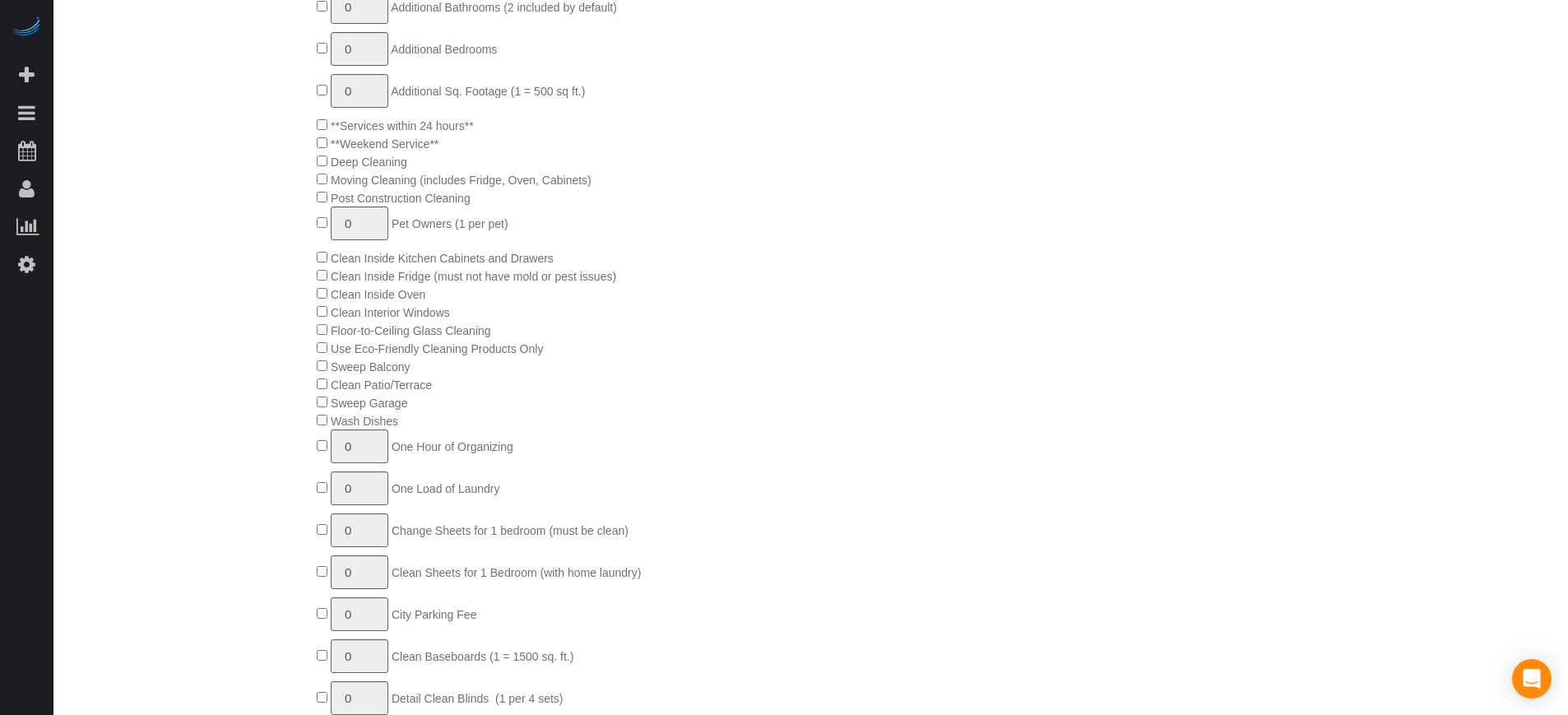
click at [326, 450] on span "0 One Hour of Organizing" at bounding box center [415, 446] width 197 height 13
type input "1"
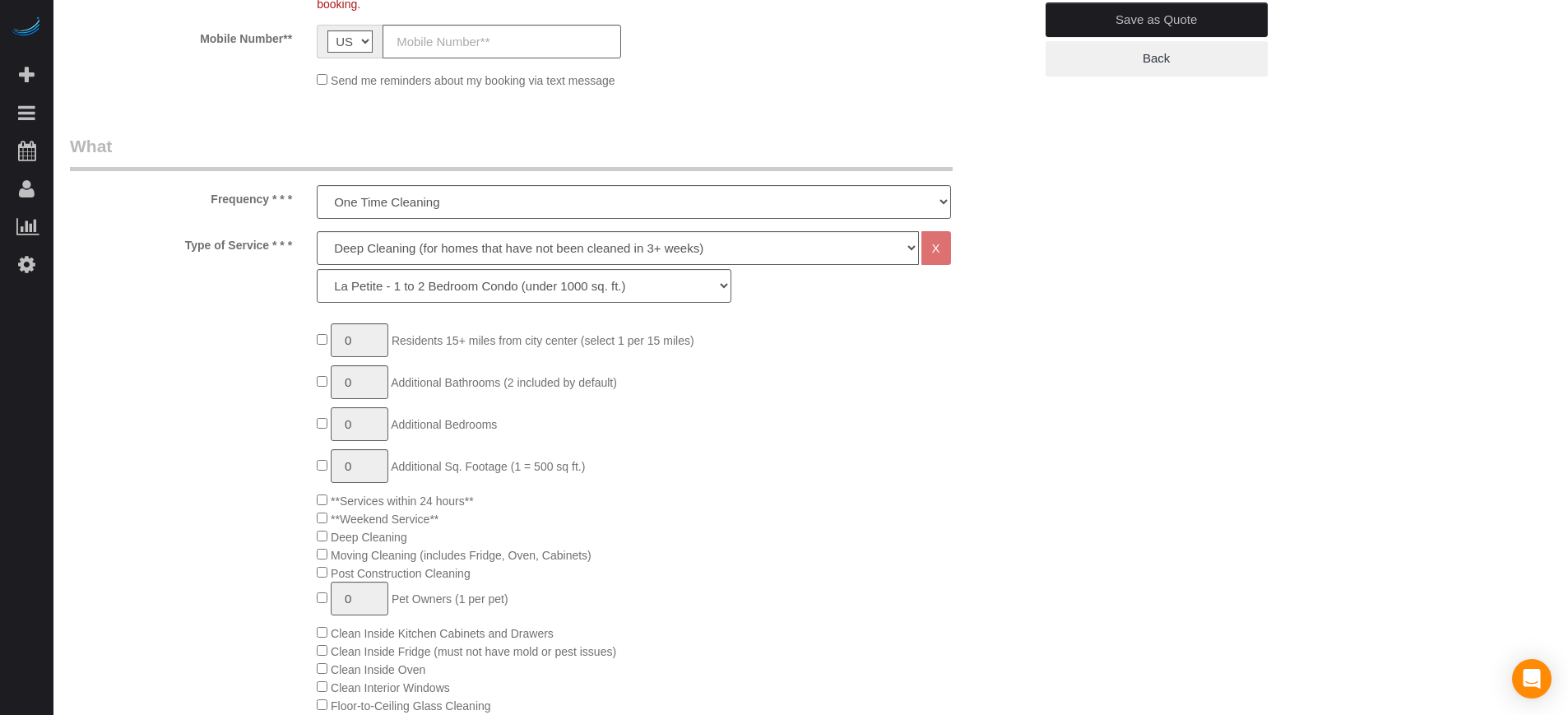
scroll to position [217, 0]
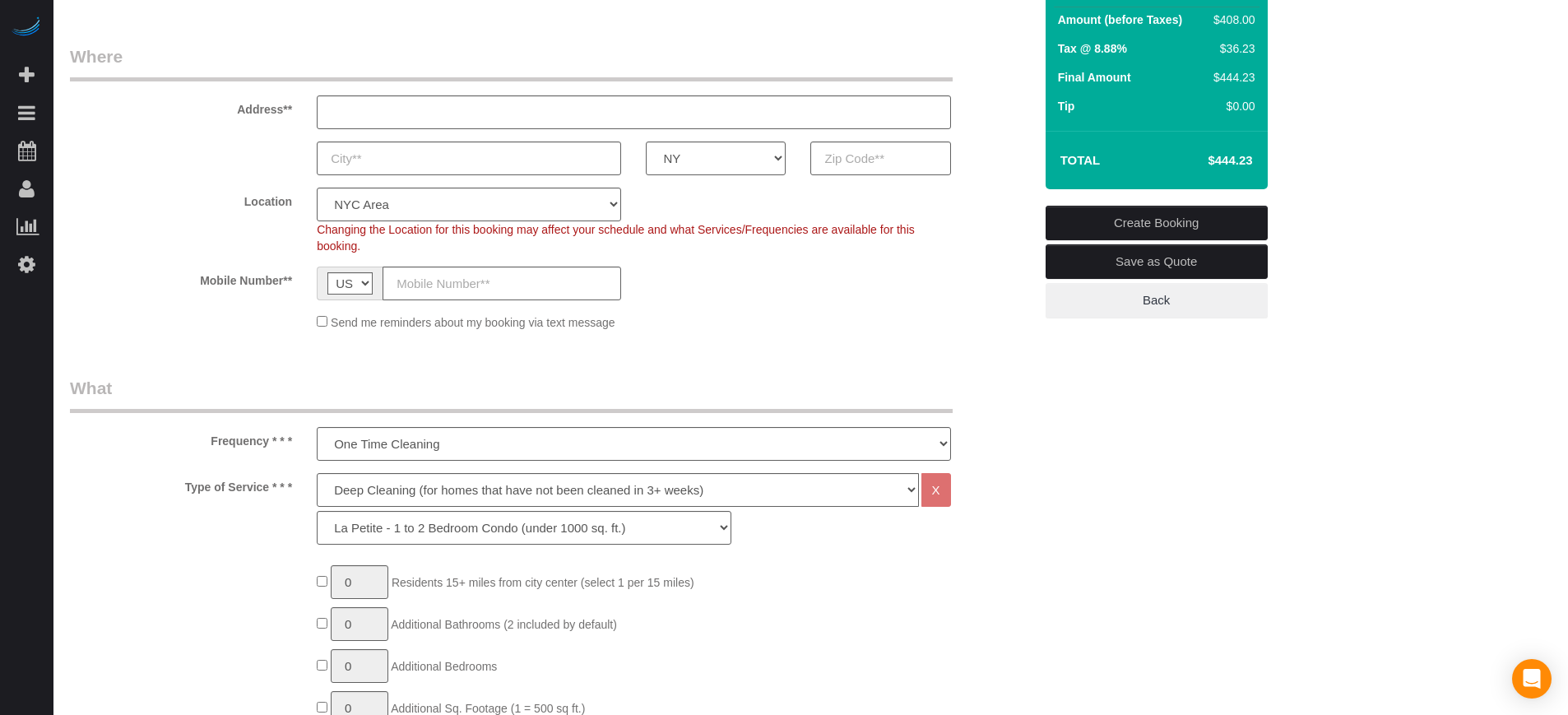
click at [1218, 160] on h4 "$444.23" at bounding box center [1205, 161] width 94 height 14
copy div "$444.23 Create Booking Save as Quote Back"
drag, startPoint x: 1439, startPoint y: 322, endPoint x: 1426, endPoint y: 323, distance: 13.0
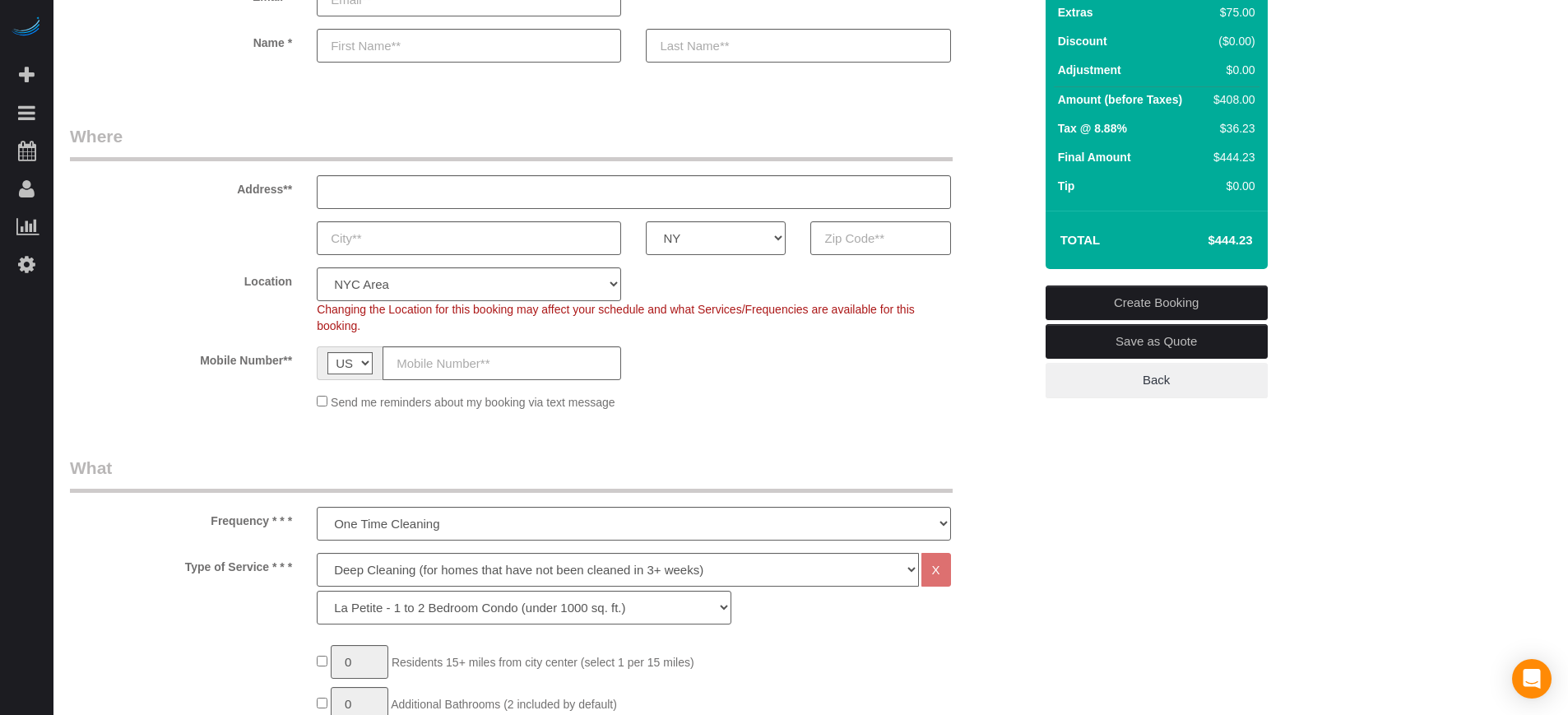
scroll to position [0, 0]
